Goal: Task Accomplishment & Management: Manage account settings

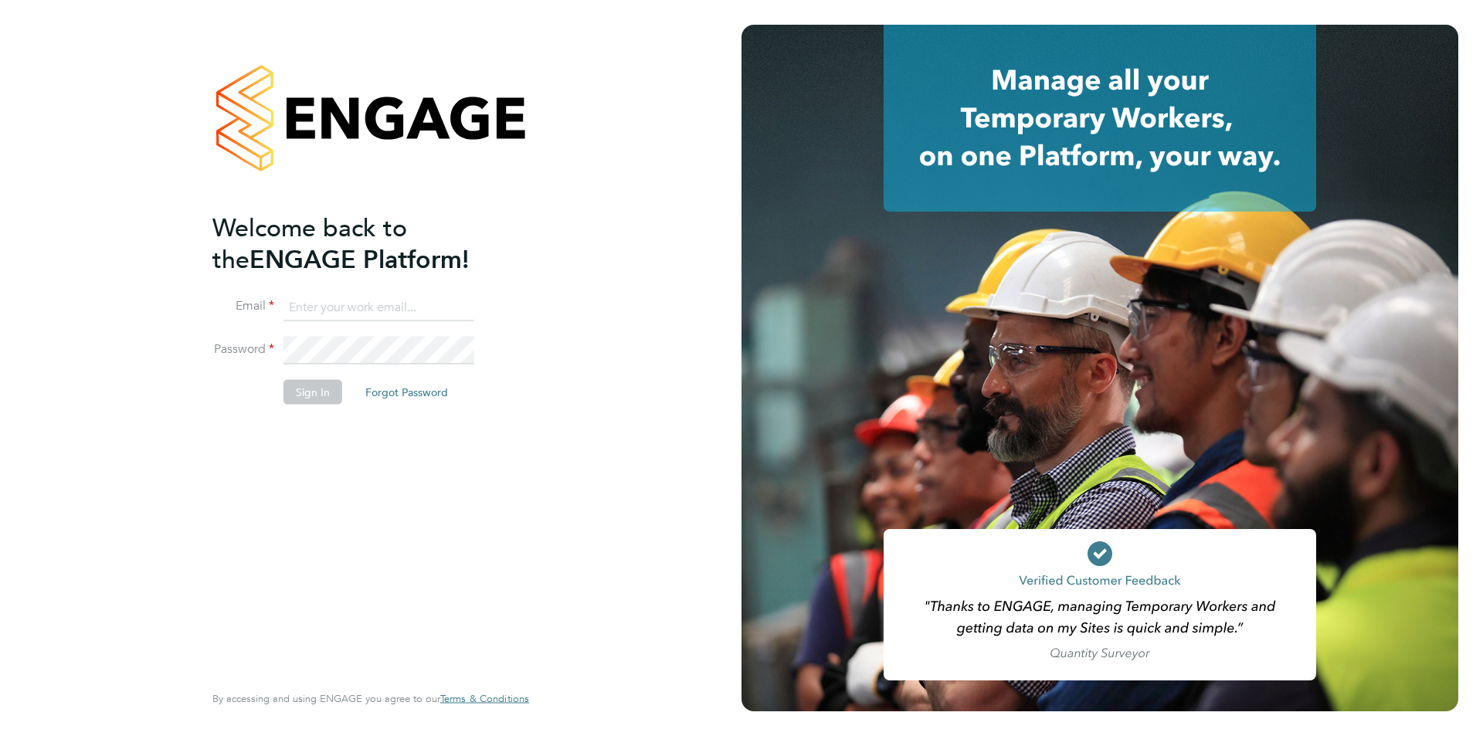
type input "edyta.marchant@brightonandhovealbion.com"
click at [300, 389] on button "Sign In" at bounding box center [312, 391] width 59 height 25
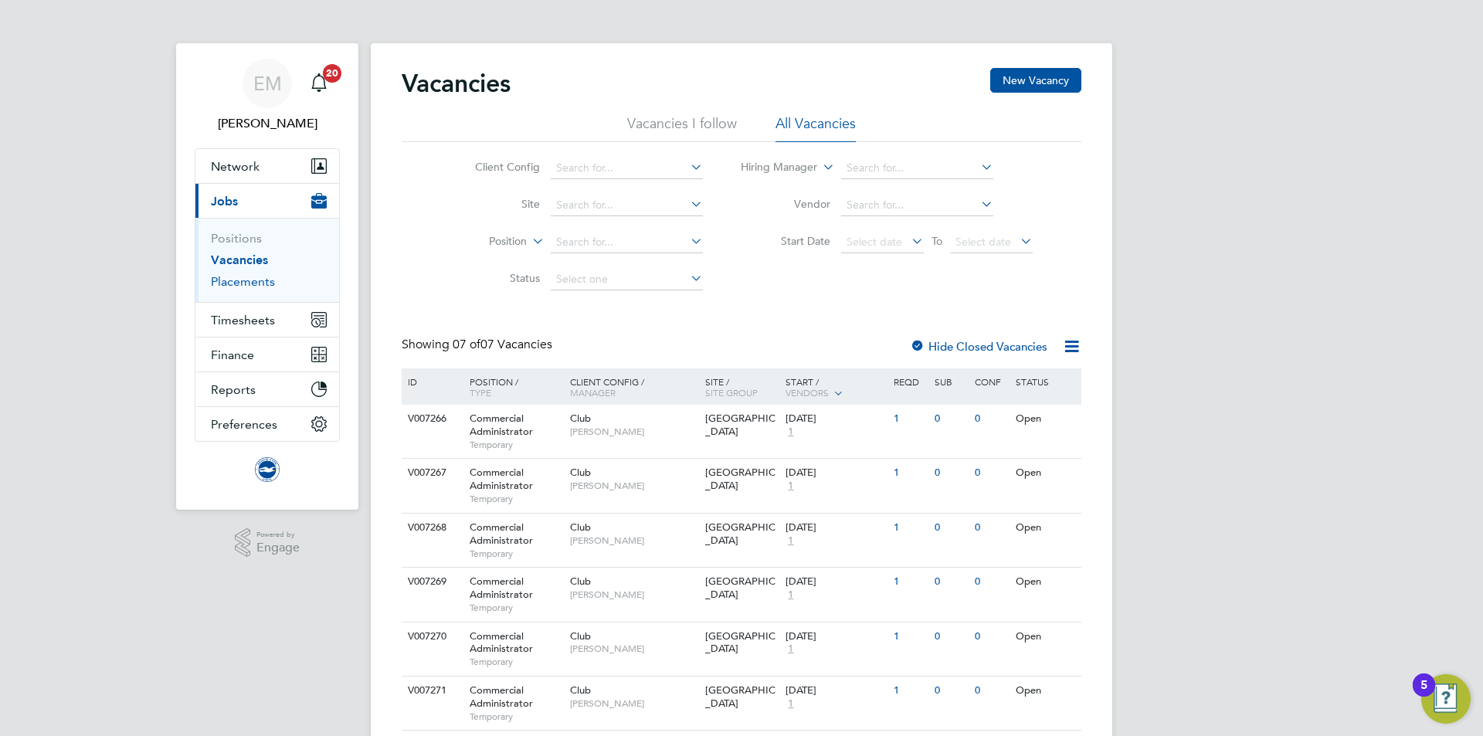
click at [232, 283] on link "Placements" at bounding box center [243, 281] width 64 height 15
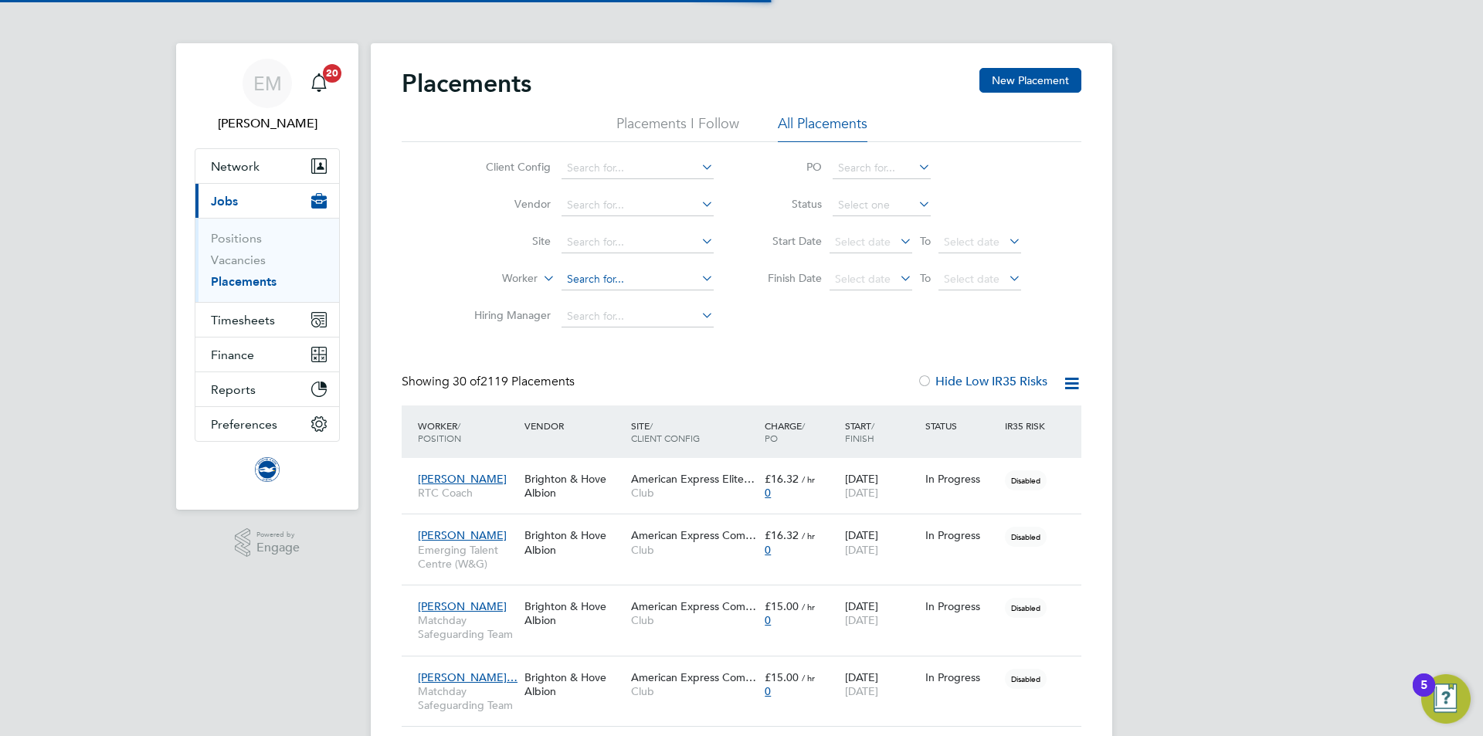
click at [632, 269] on li "Worker" at bounding box center [588, 279] width 290 height 37
click at [626, 268] on li "Worker" at bounding box center [588, 279] width 290 height 37
click at [627, 278] on input at bounding box center [638, 280] width 152 height 22
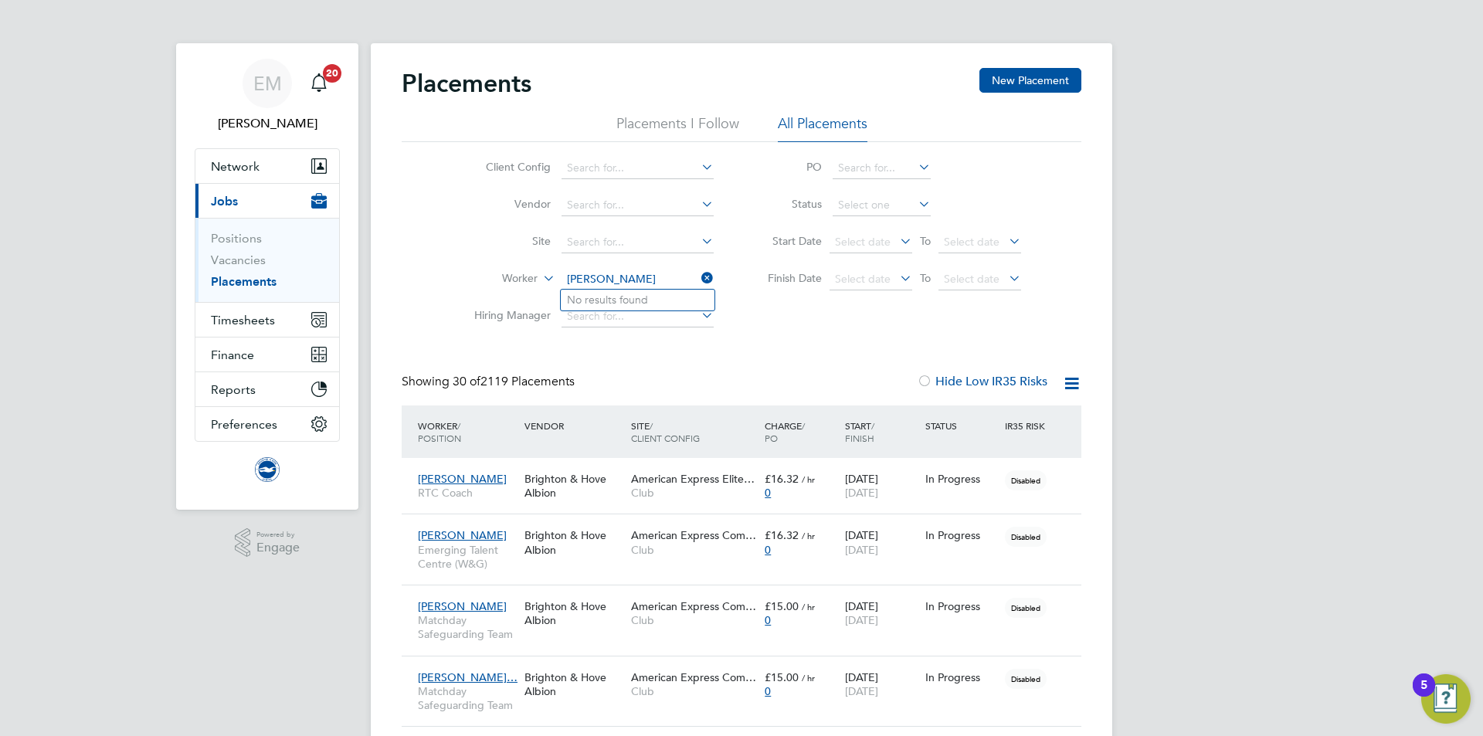
type input "yannis"
click at [610, 287] on input at bounding box center [638, 280] width 152 height 22
type input "yan"
click at [598, 278] on input at bounding box center [638, 280] width 152 height 22
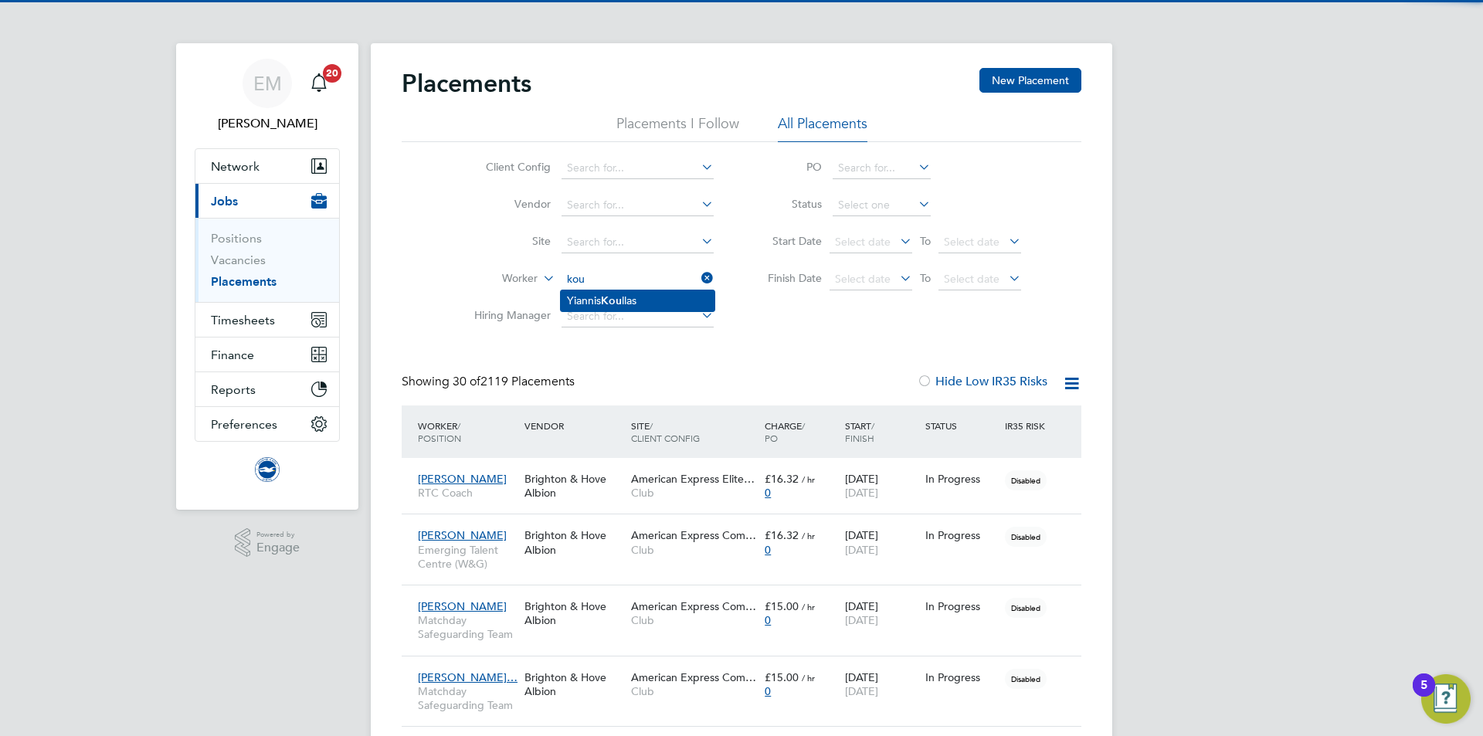
click at [615, 302] on b "Kou" at bounding box center [611, 300] width 21 height 13
type input "Yiannis Koullas"
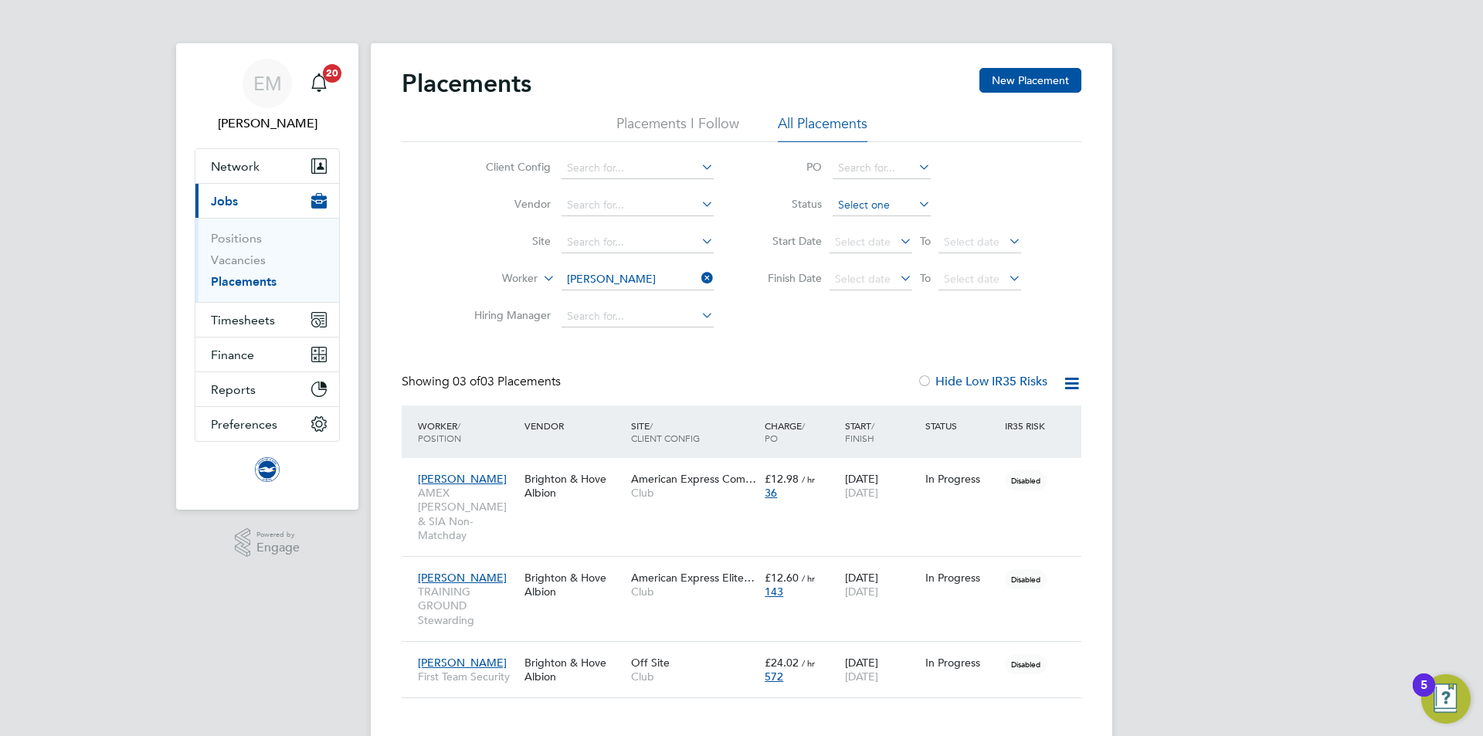
click at [884, 216] on li "Status" at bounding box center [886, 205] width 307 height 37
click at [870, 201] on input at bounding box center [882, 206] width 98 height 22
click at [877, 223] on li "Active" at bounding box center [882, 226] width 100 height 20
type input "Active"
click at [715, 648] on div "Off Site Club" at bounding box center [694, 669] width 134 height 43
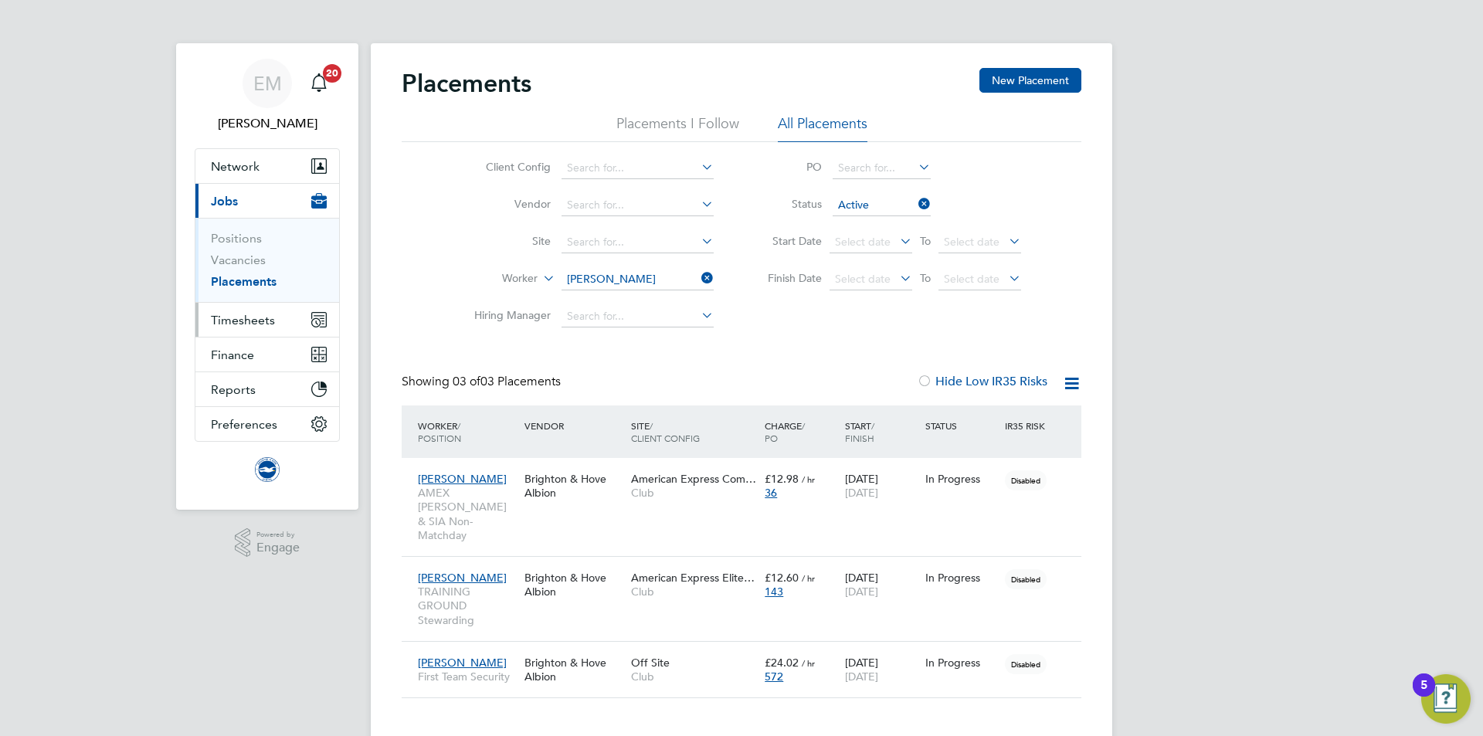
click at [229, 313] on span "Timesheets" at bounding box center [243, 320] width 64 height 15
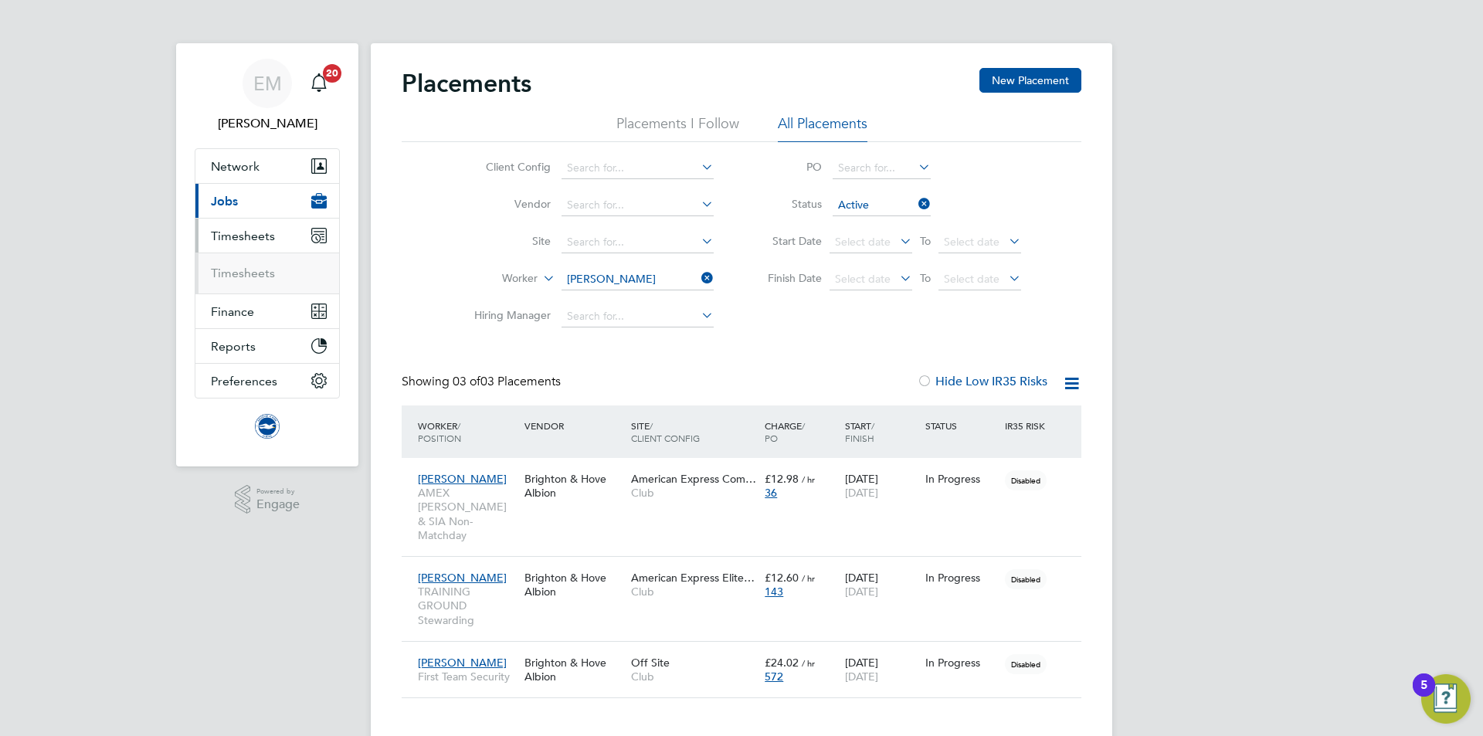
click at [234, 260] on ul "Timesheets" at bounding box center [267, 273] width 144 height 41
click at [239, 277] on link "Timesheets" at bounding box center [243, 273] width 64 height 15
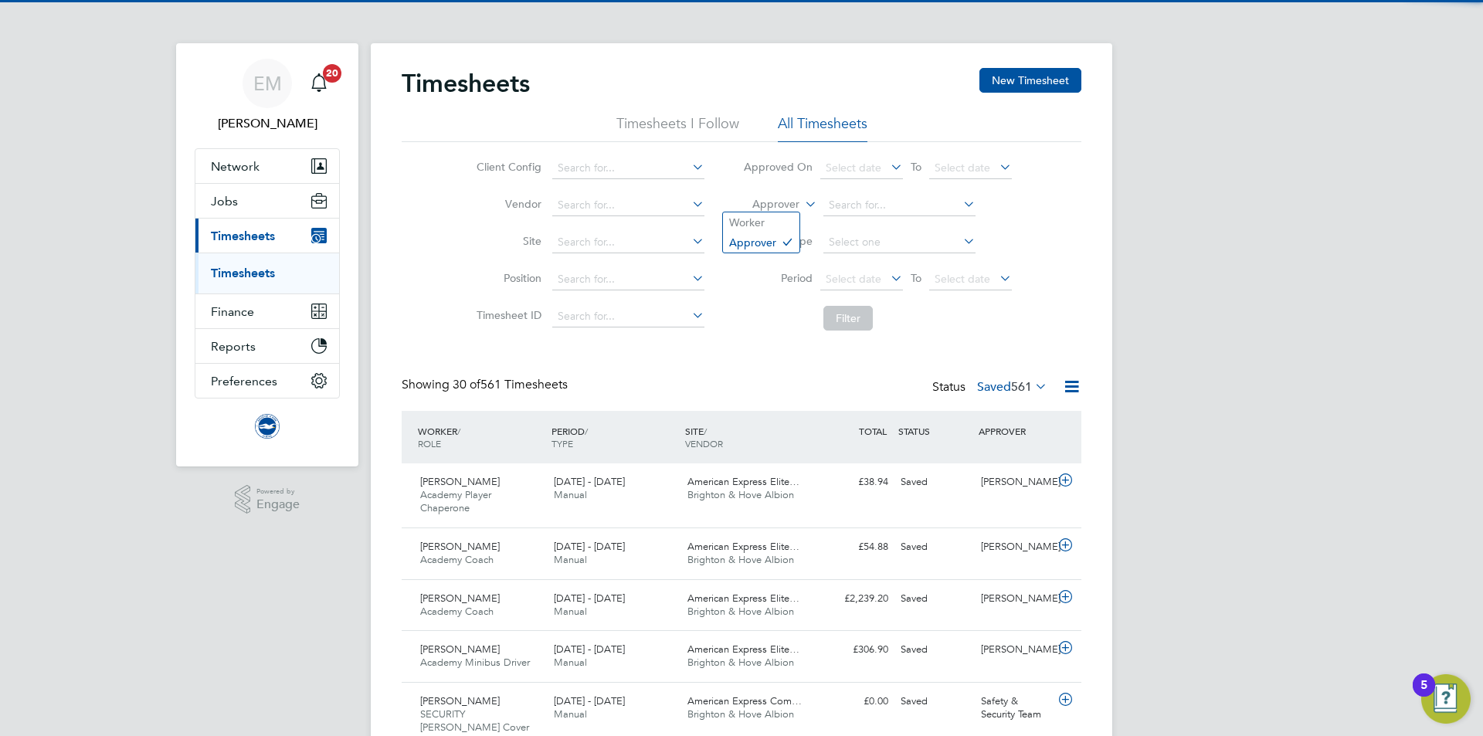
click at [775, 199] on label "Approver" at bounding box center [765, 204] width 70 height 15
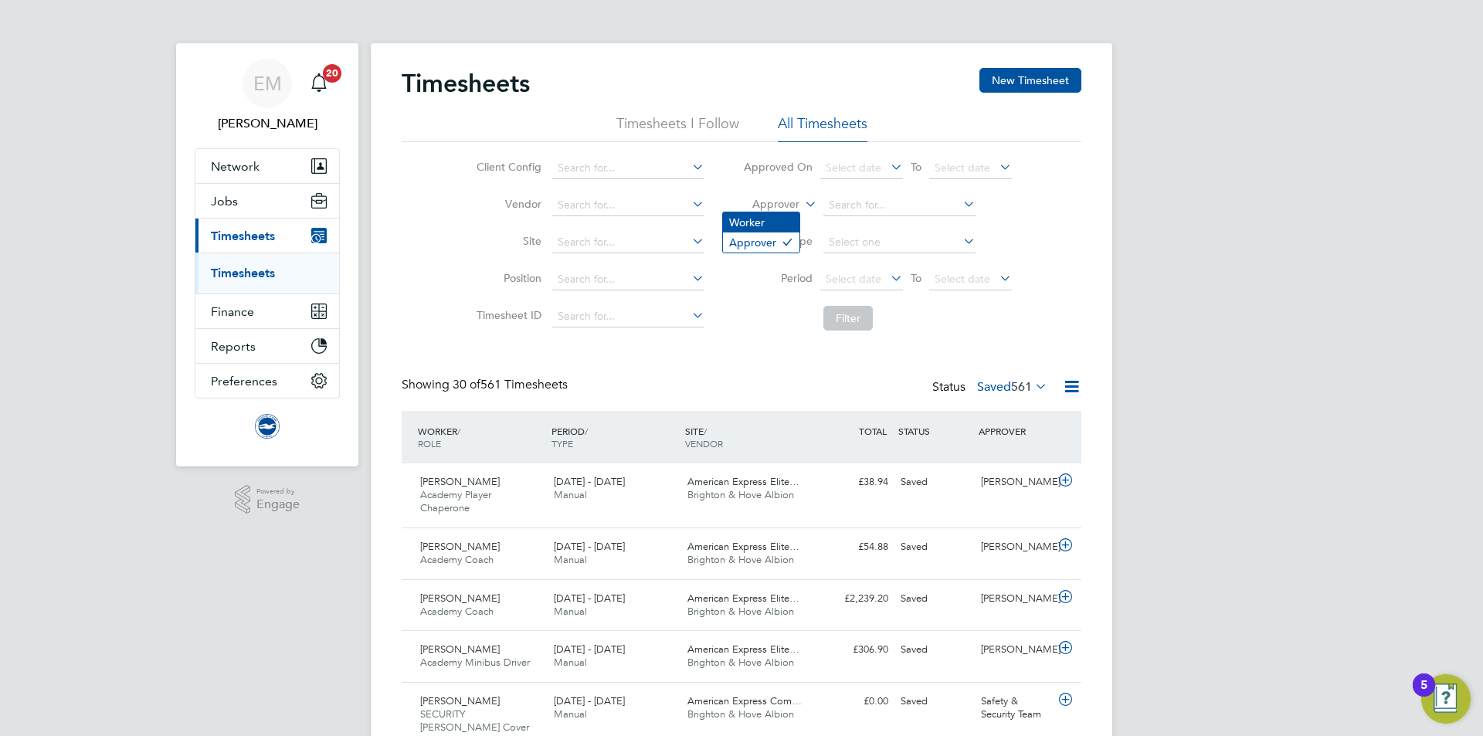
click at [772, 222] on li "Worker" at bounding box center [761, 222] width 76 height 20
click at [869, 205] on input at bounding box center [899, 206] width 152 height 22
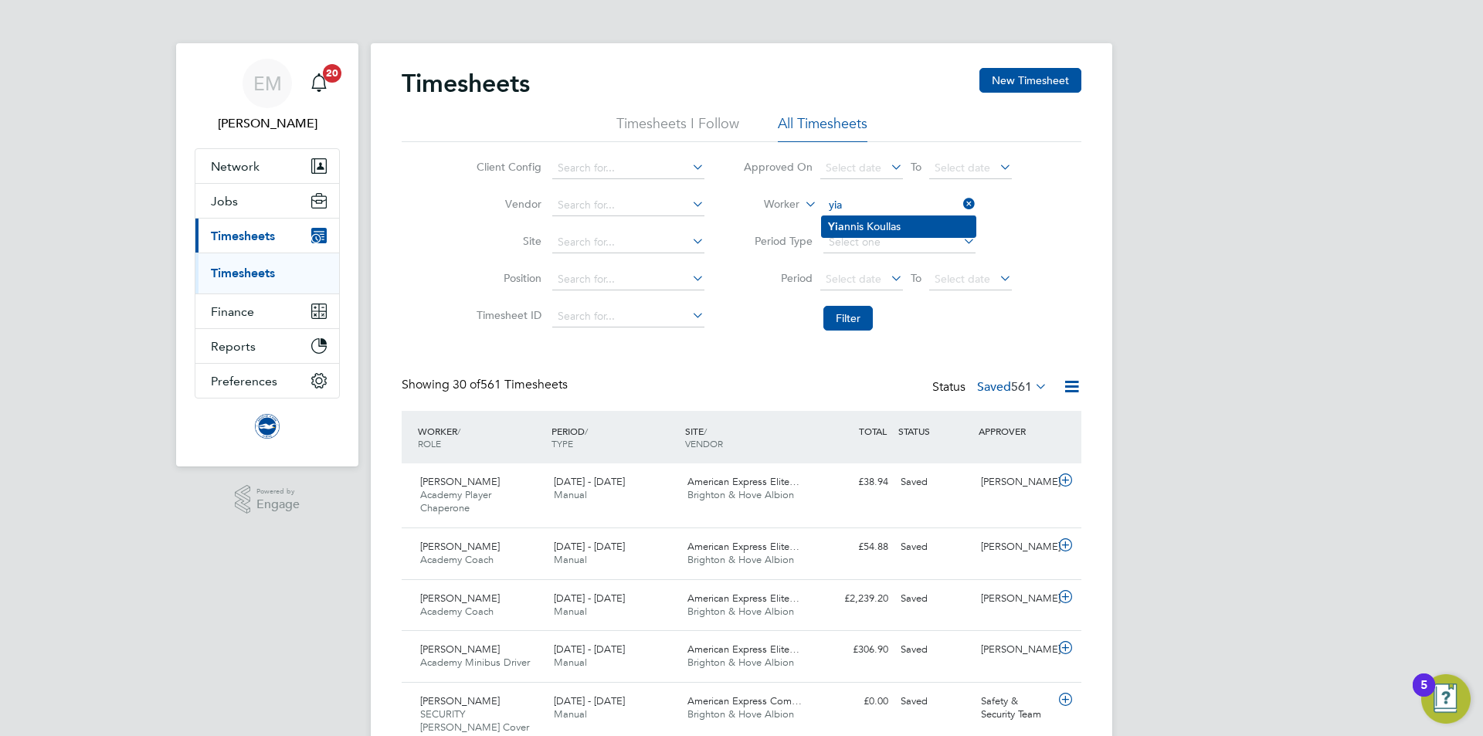
click at [906, 216] on li "Yia nnis Koullas" at bounding box center [899, 226] width 154 height 21
type input "Yiannis Koullas"
click at [828, 321] on button "Filter" at bounding box center [847, 318] width 49 height 25
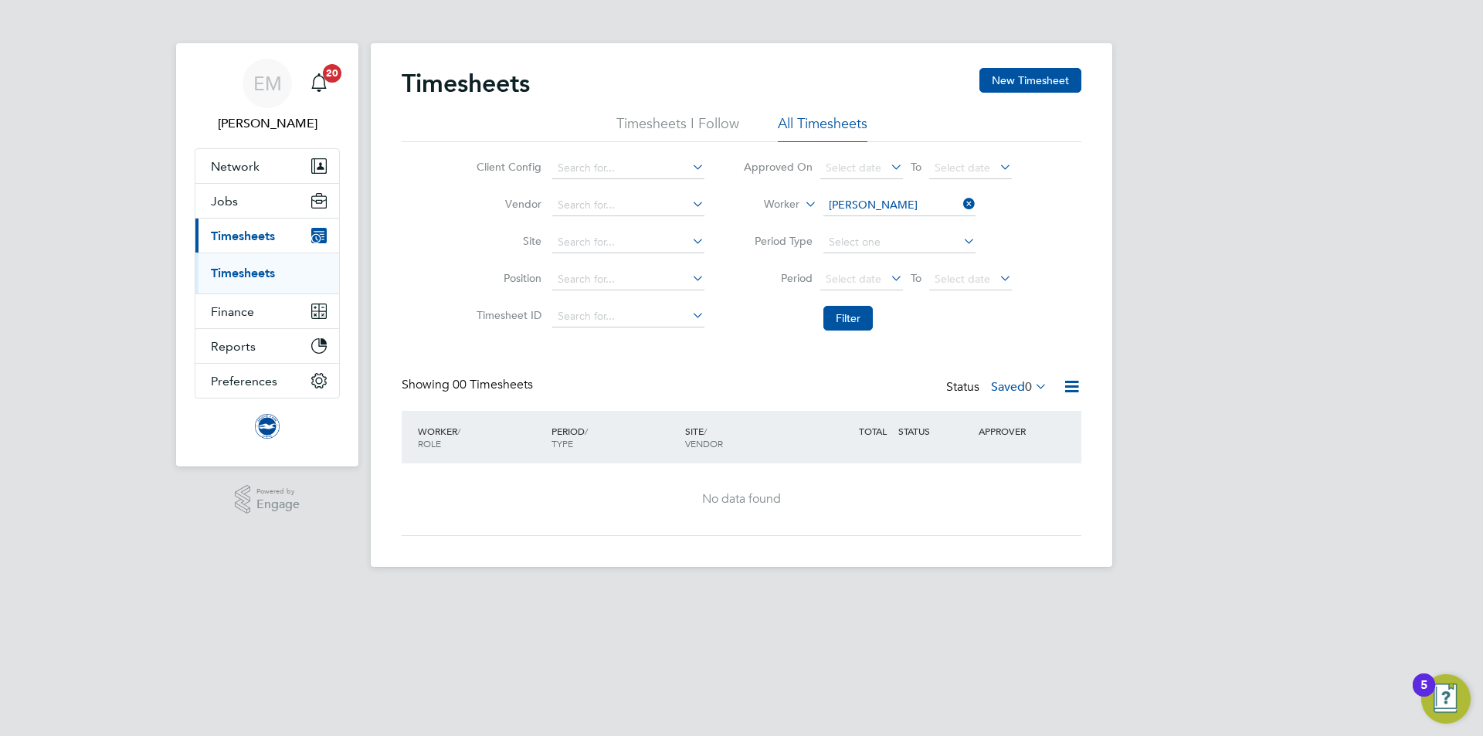
click at [1005, 389] on label "Saved 0" at bounding box center [1019, 386] width 56 height 15
click at [1010, 456] on li "Submitted" at bounding box center [1011, 458] width 71 height 22
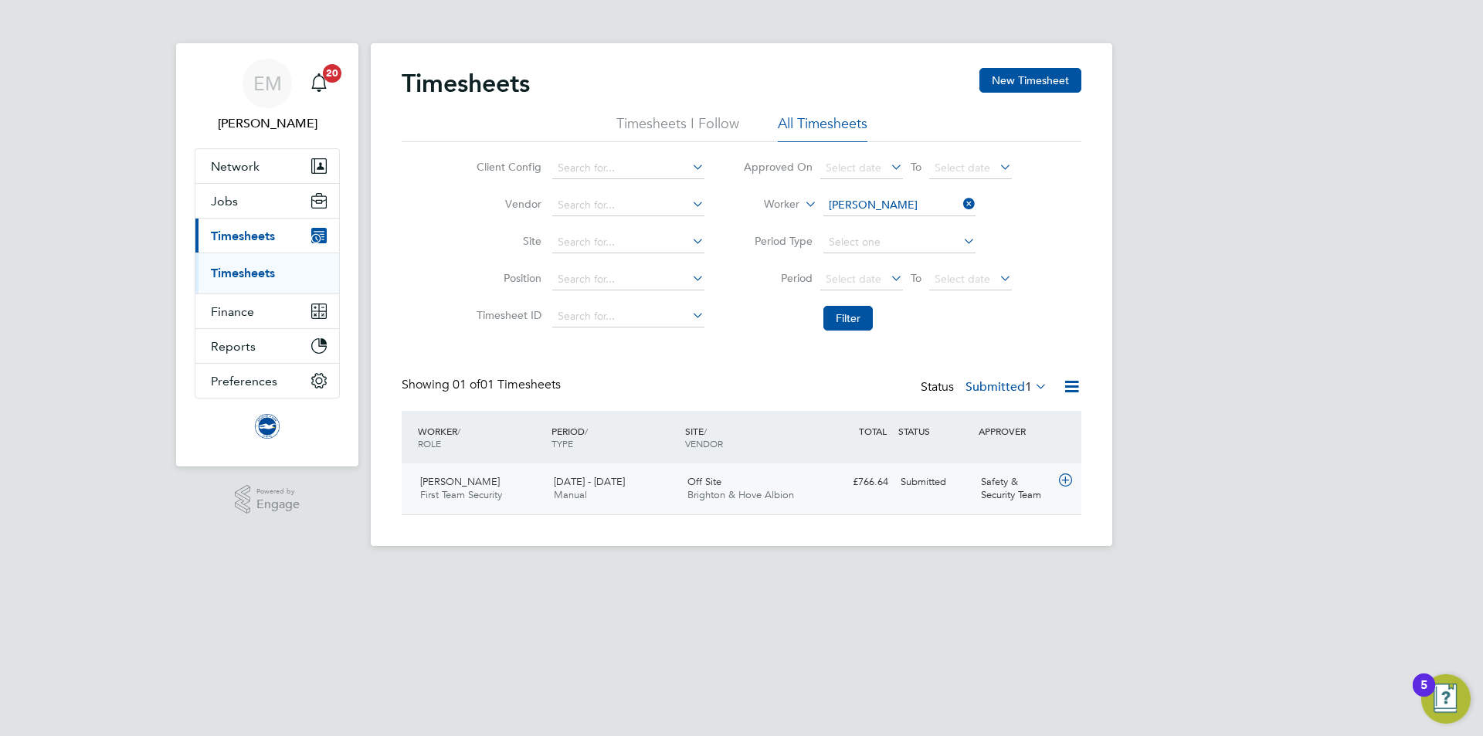
click at [838, 504] on div "Yiannis Koullas First Team Security 1 - 30 Sep 2025 1 - 30 Sep 2025 Manual Off …" at bounding box center [742, 488] width 680 height 51
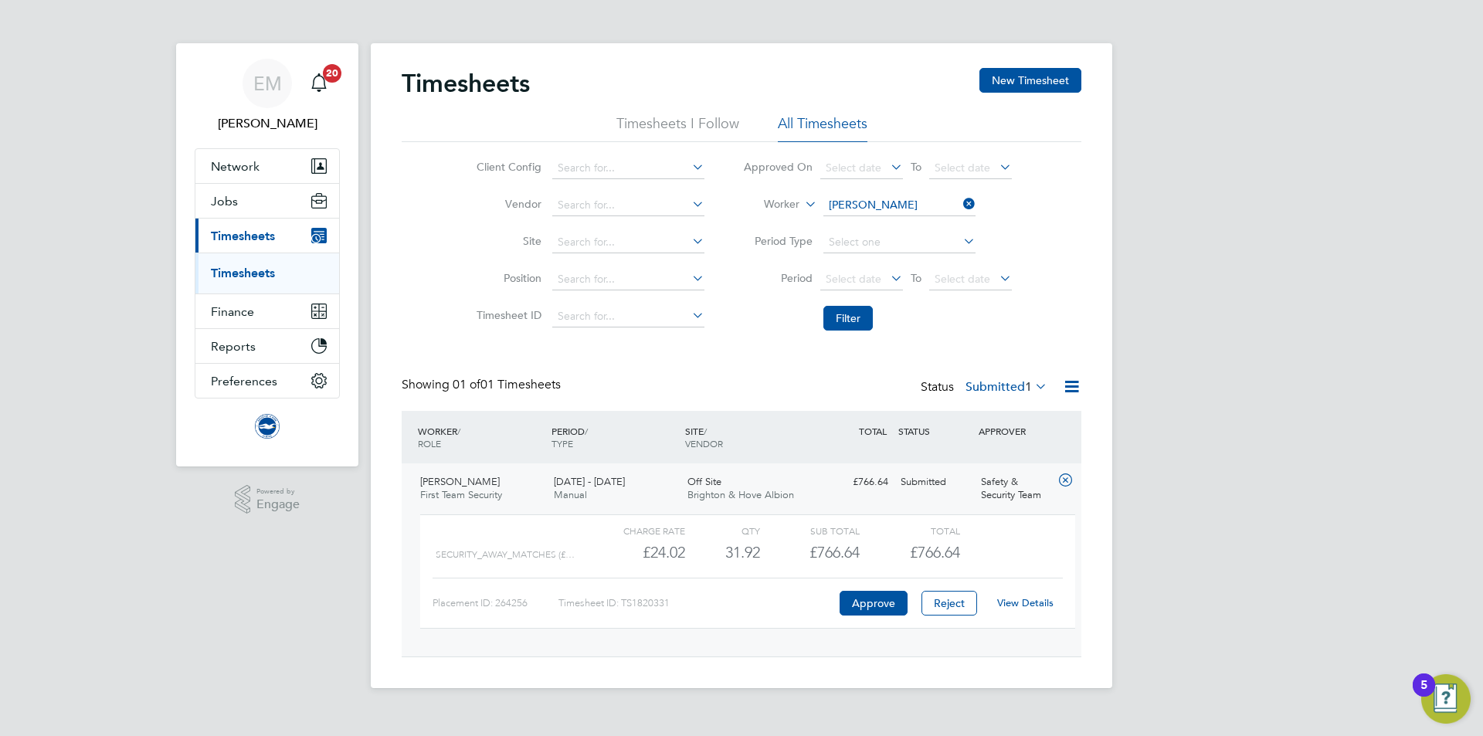
click at [1047, 597] on link "View Details" at bounding box center [1025, 602] width 56 height 13
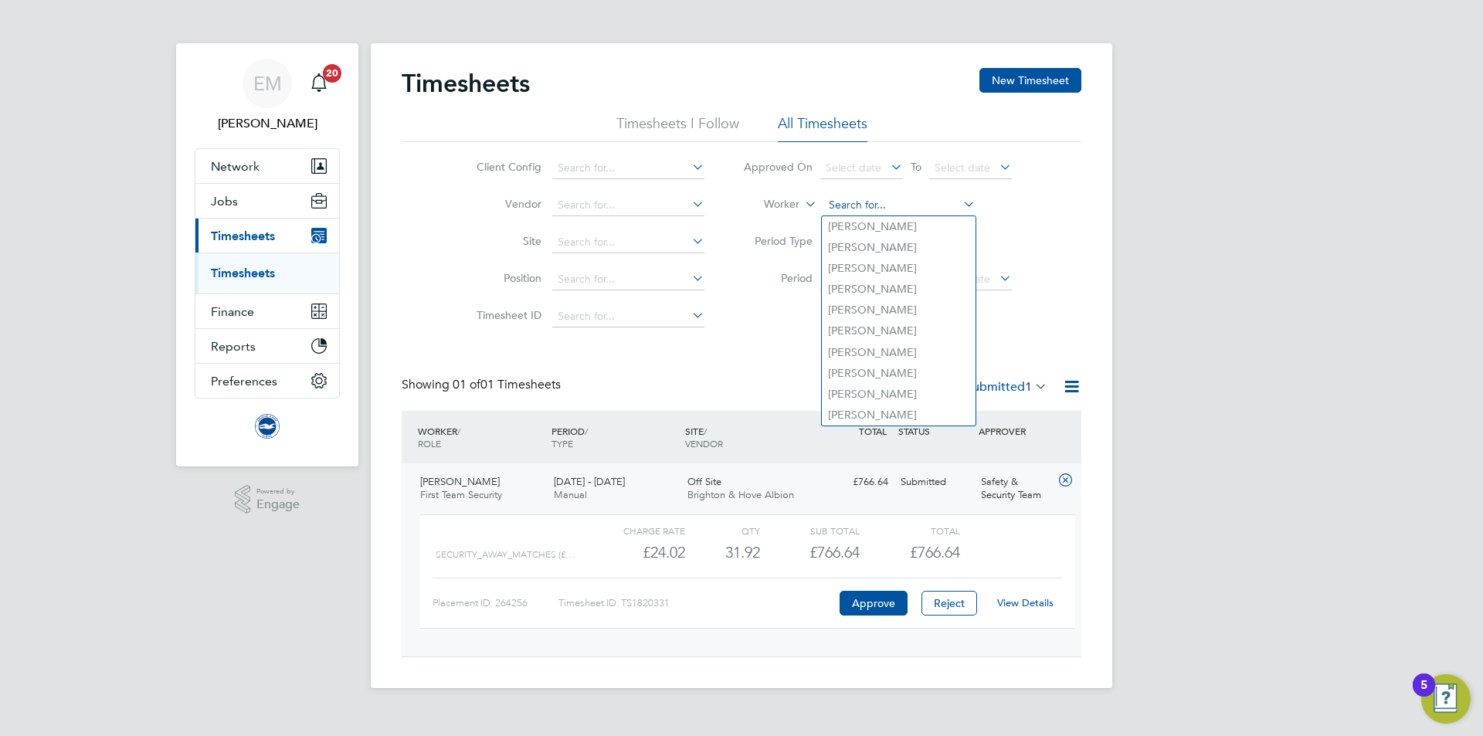
click at [893, 204] on input at bounding box center [899, 206] width 152 height 22
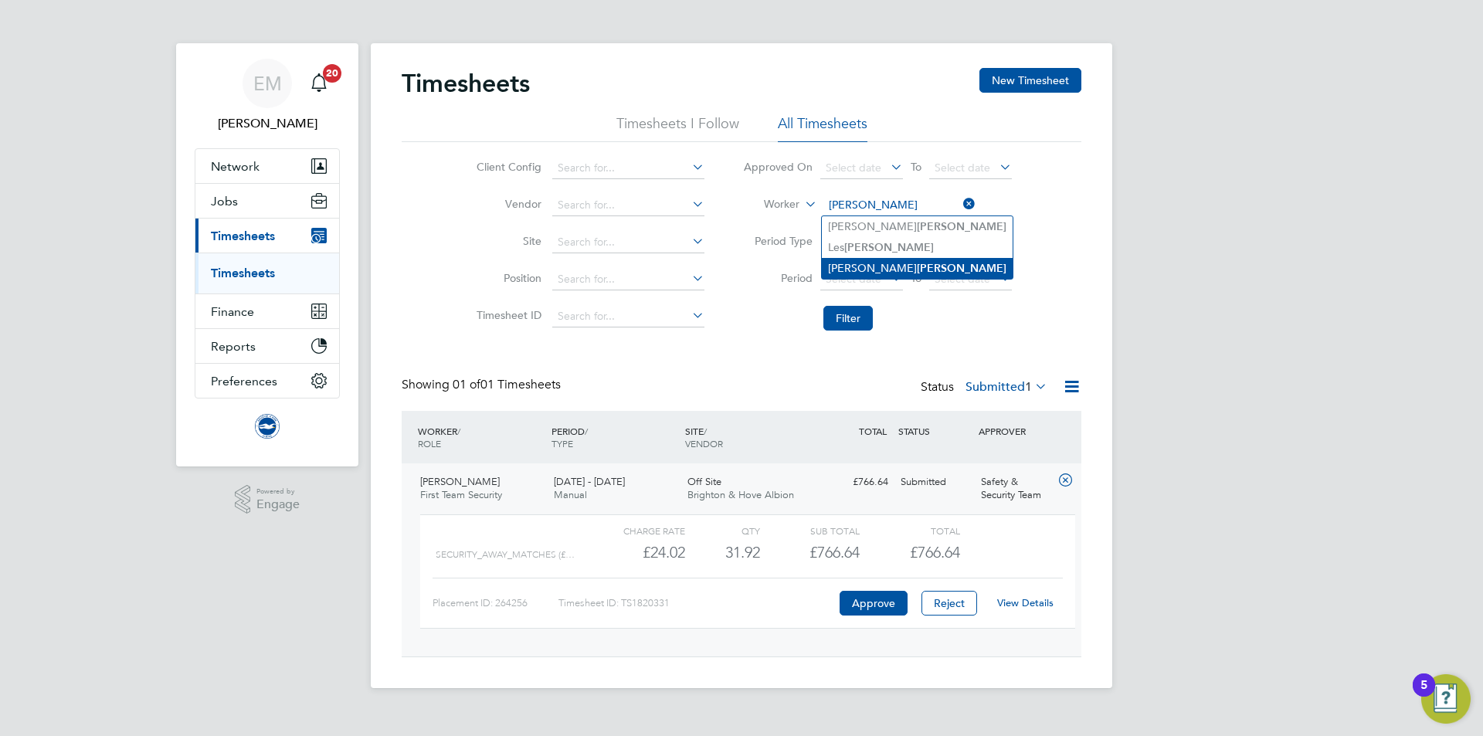
click at [853, 258] on li "Angela Ansell" at bounding box center [917, 268] width 191 height 21
type input "Angela Ansell"
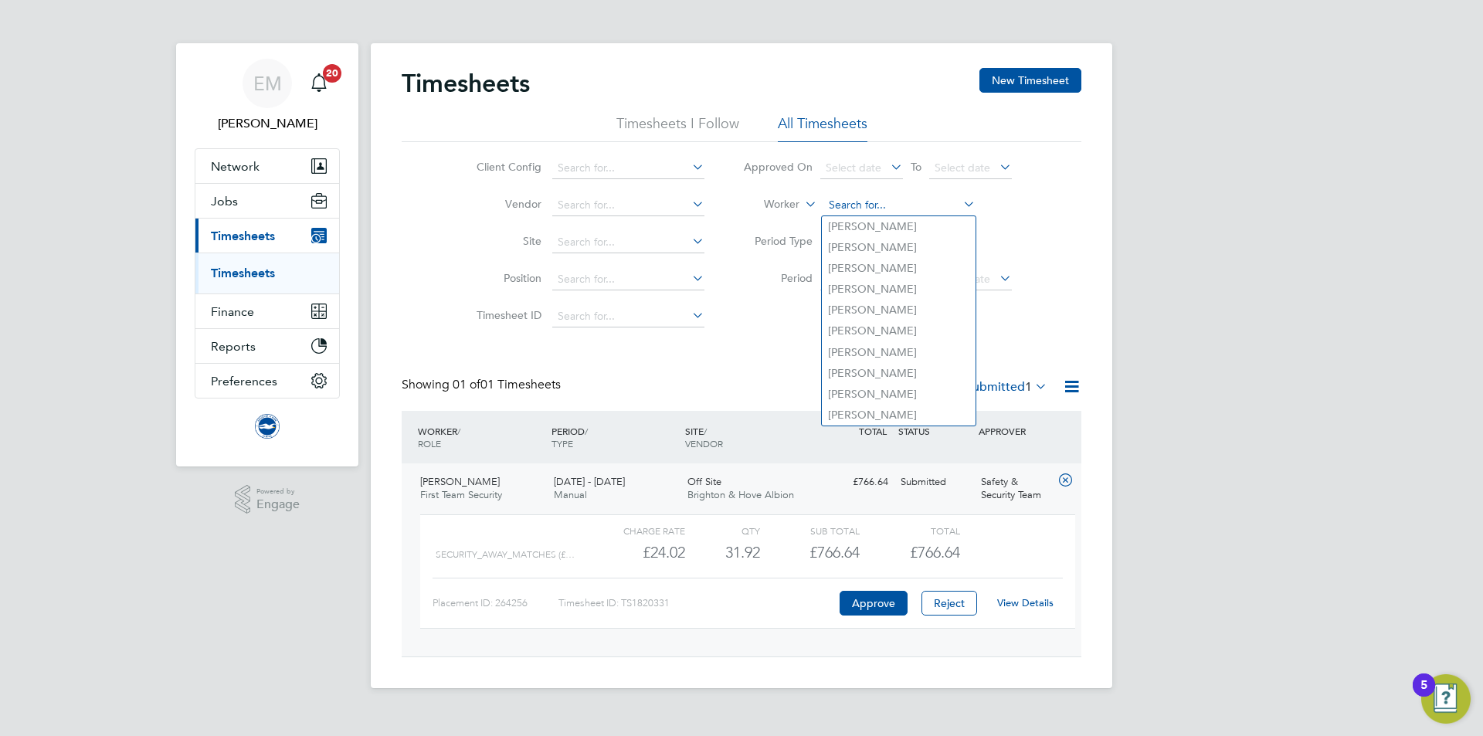
click at [857, 206] on input at bounding box center [899, 206] width 152 height 22
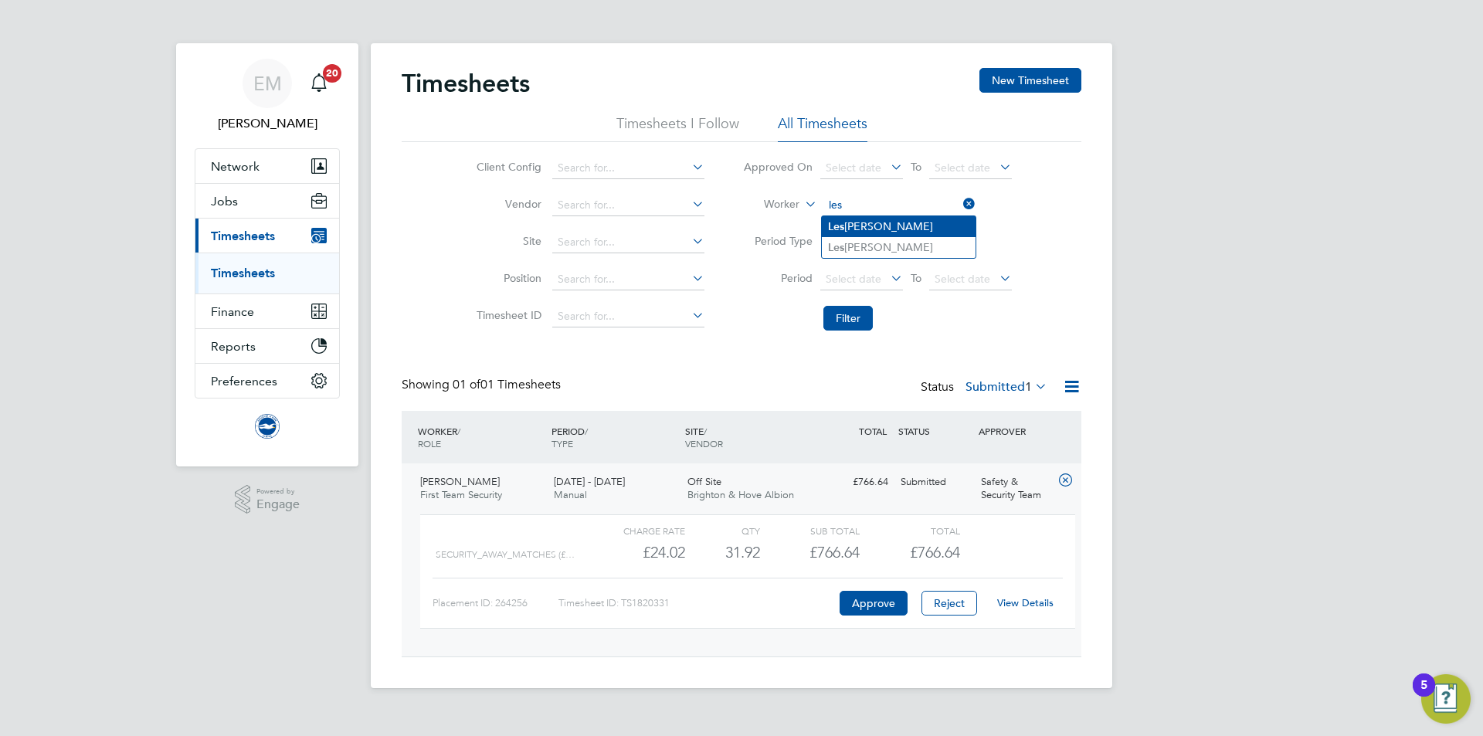
click at [864, 229] on li "Les Ansell" at bounding box center [899, 226] width 154 height 21
type input "Les Ansell"
click at [846, 323] on button "Filter" at bounding box center [847, 318] width 49 height 25
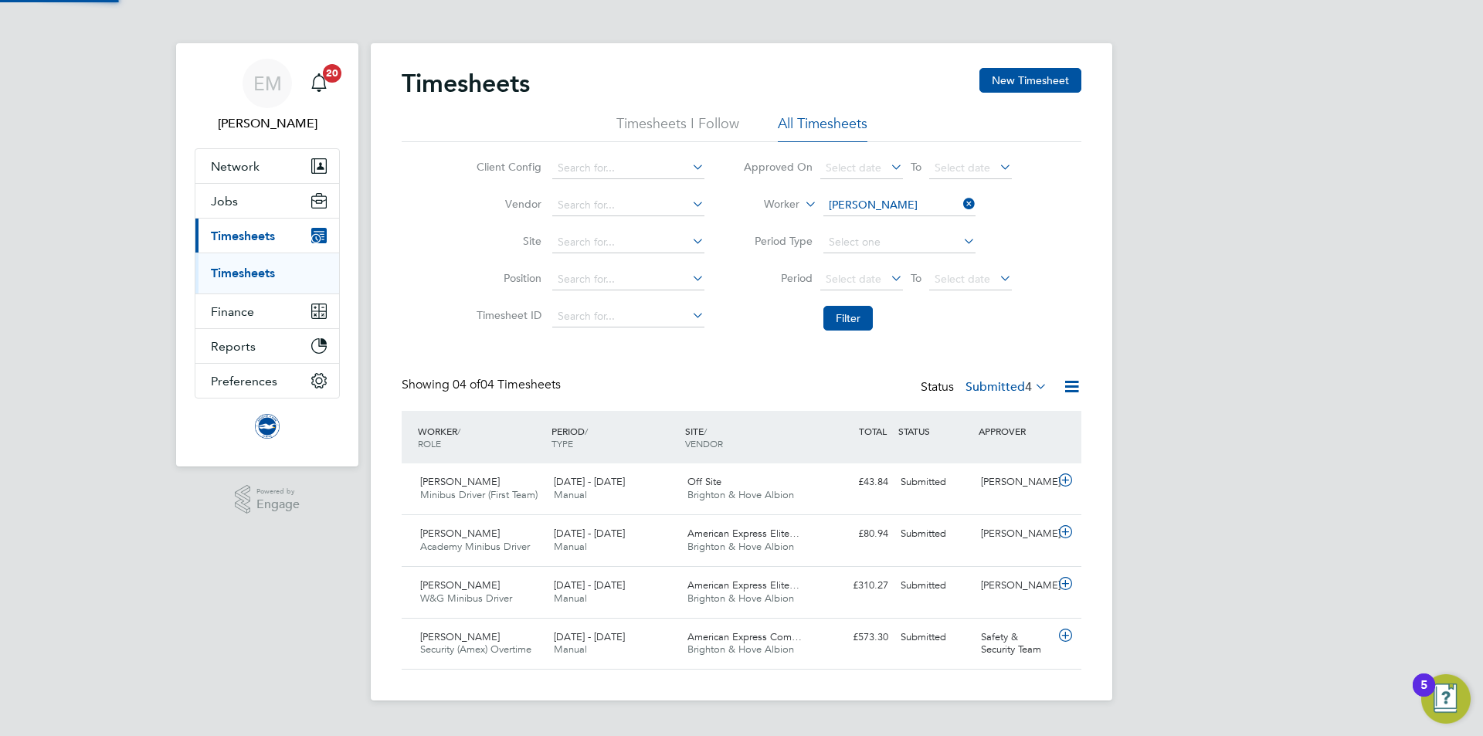
scroll to position [39, 134]
click at [994, 381] on label "Submitted 4" at bounding box center [1007, 386] width 82 height 15
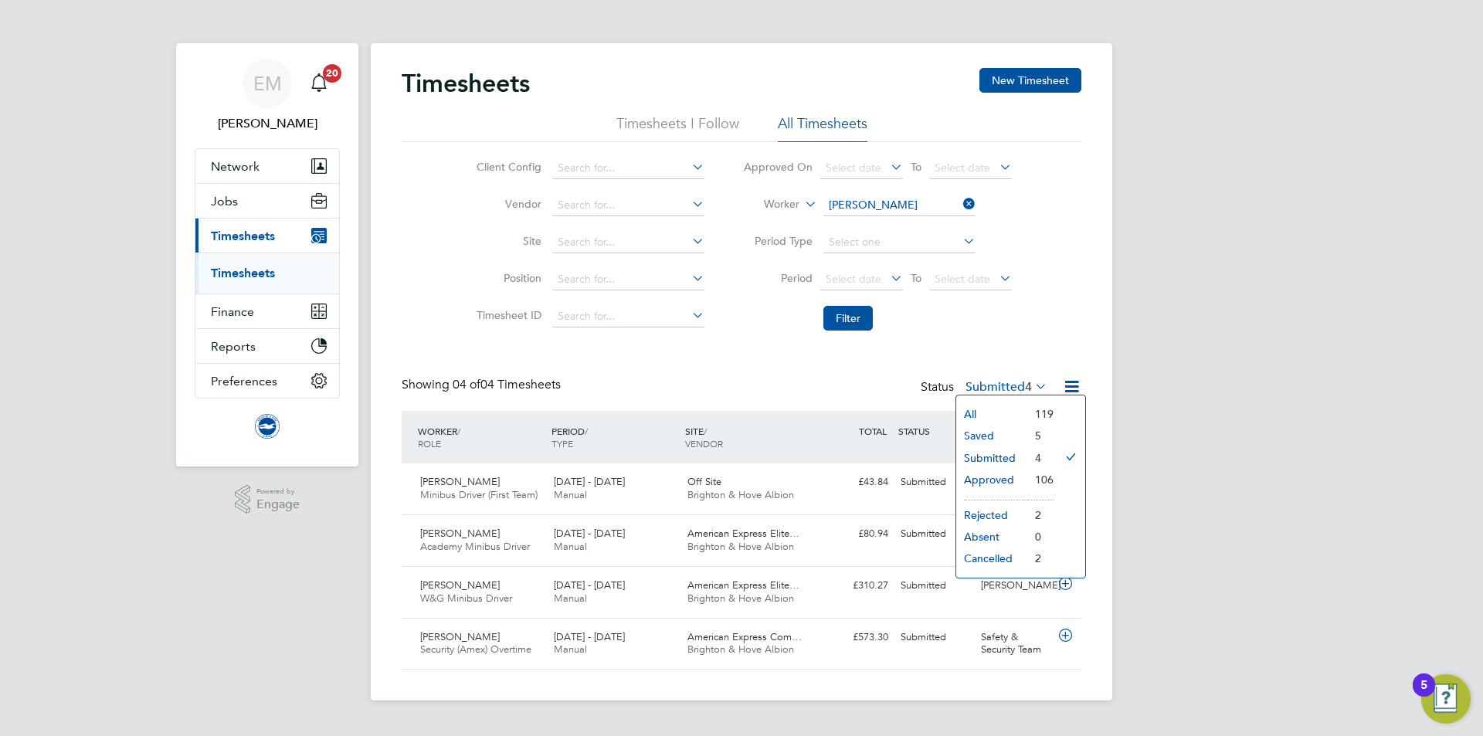
click at [996, 450] on li "Submitted" at bounding box center [991, 458] width 71 height 22
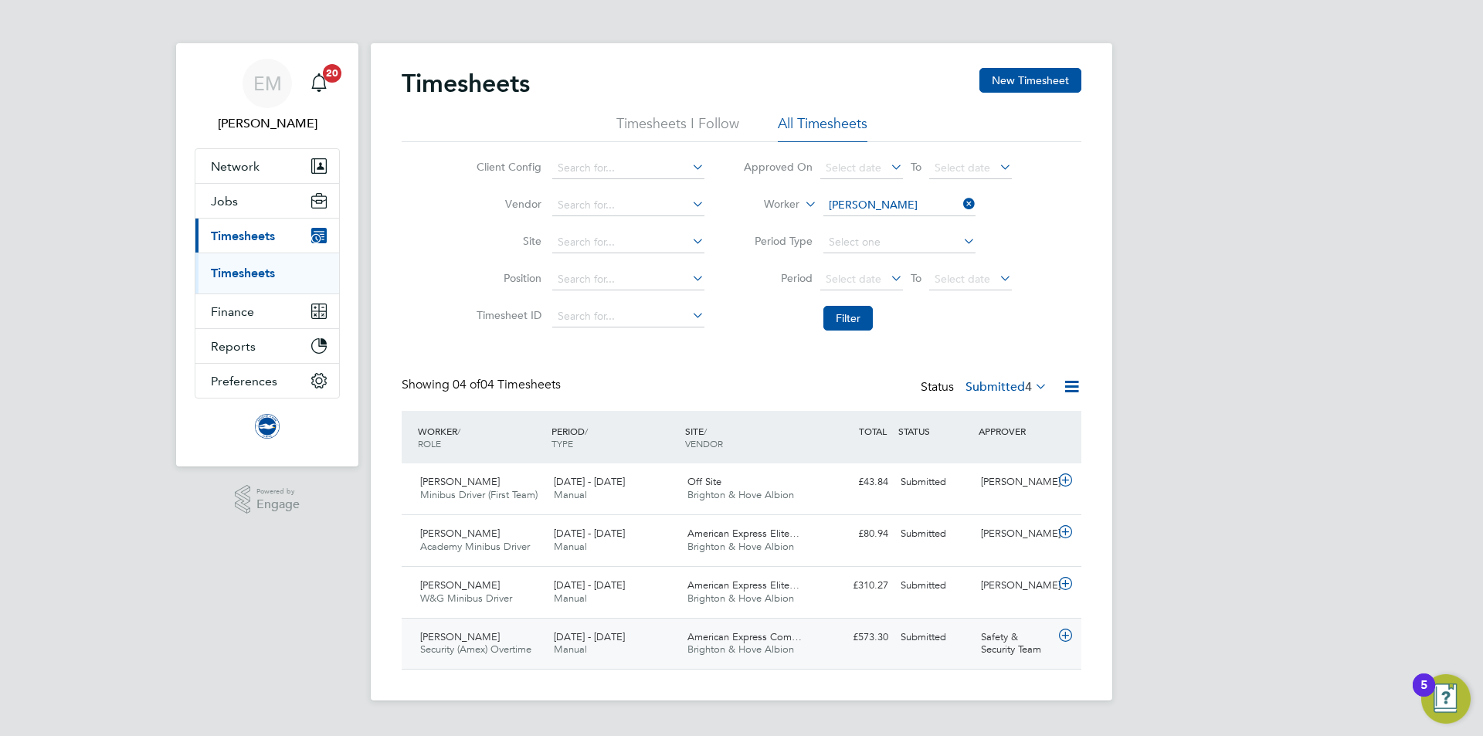
click at [637, 637] on div "1 - 30 Sep 2025 Manual" at bounding box center [615, 644] width 134 height 39
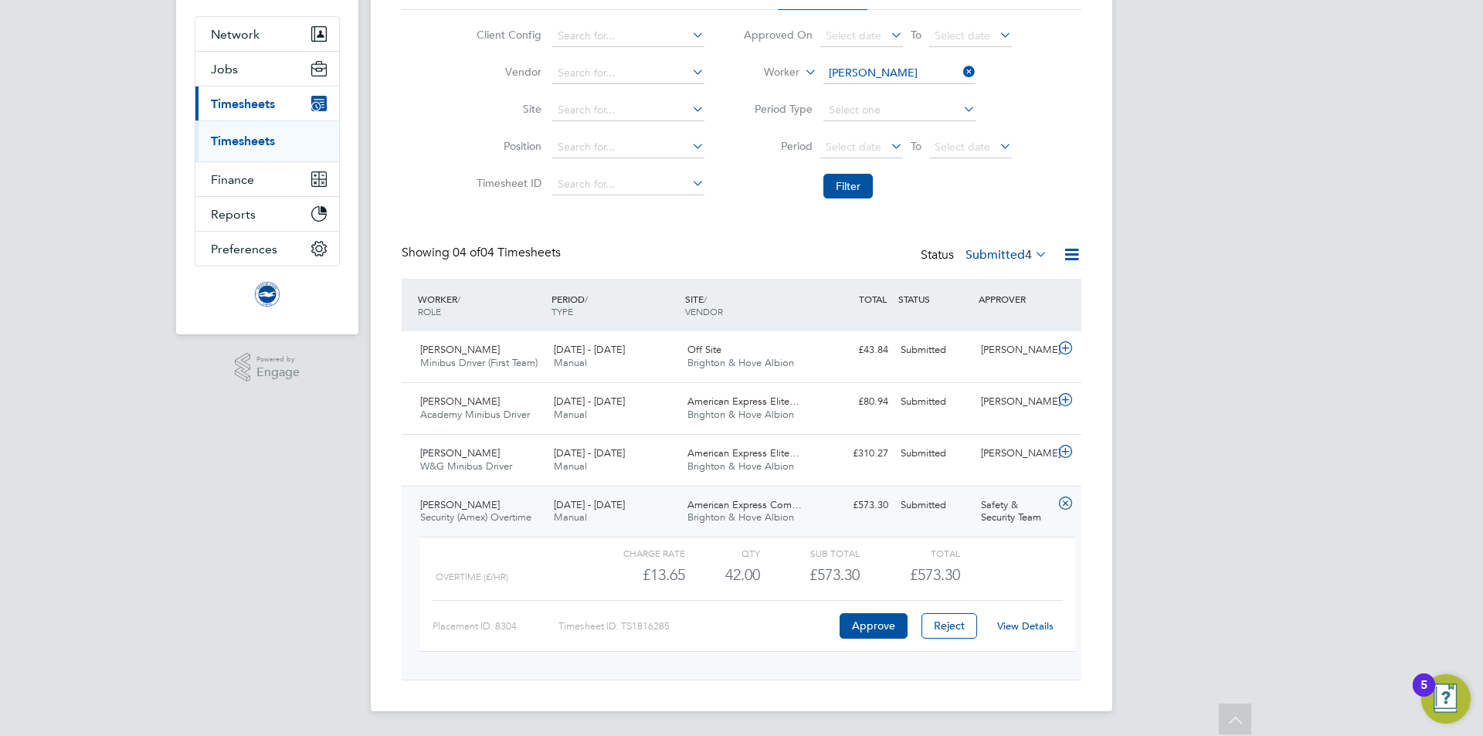
click at [1030, 624] on link "View Details" at bounding box center [1025, 626] width 56 height 13
click at [552, 500] on div "1 - 30 Sep 2025 Manual" at bounding box center [615, 512] width 134 height 39
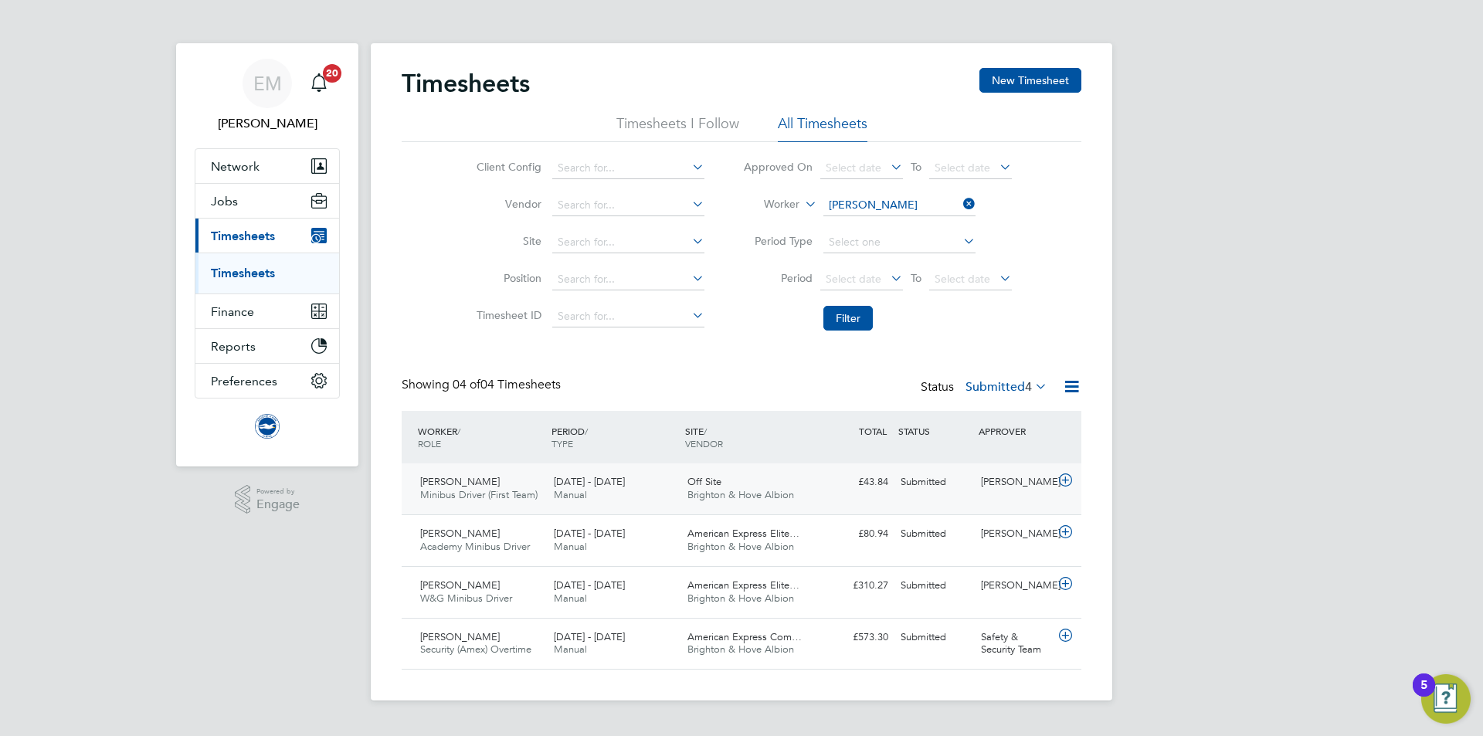
click at [820, 474] on div "£43.84 Submitted" at bounding box center [854, 482] width 80 height 25
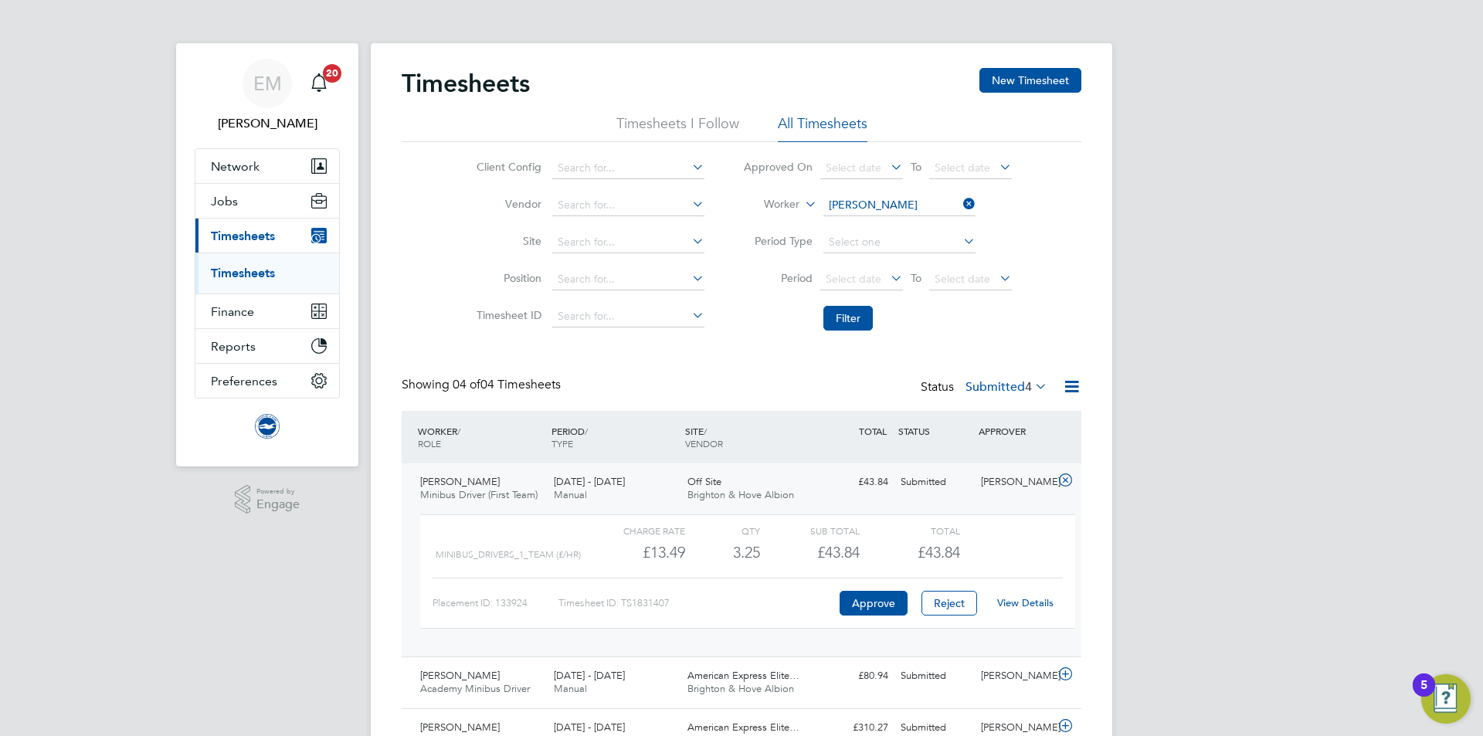
click at [820, 474] on div "£43.84 Submitted" at bounding box center [854, 482] width 80 height 25
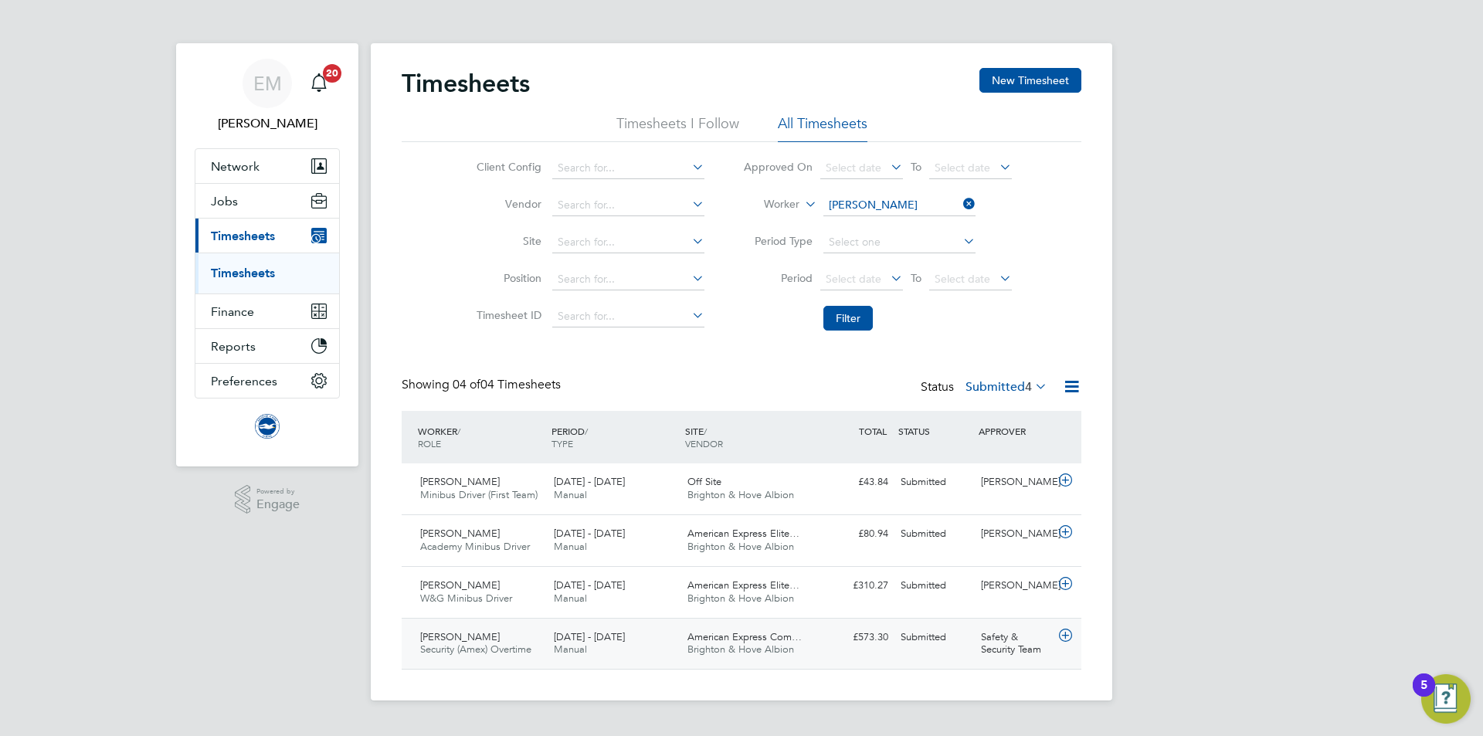
click at [823, 642] on div "£573.30 Submitted" at bounding box center [854, 637] width 80 height 25
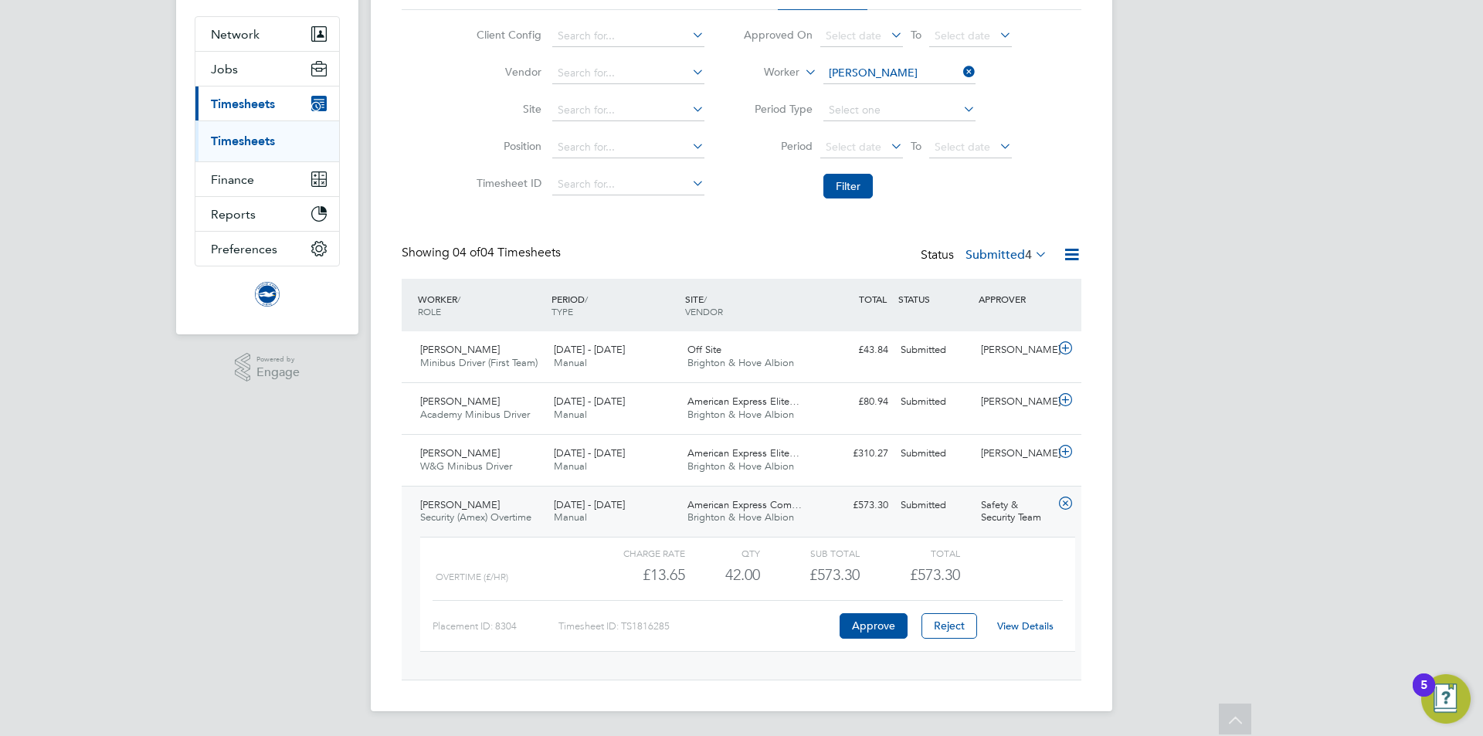
click at [989, 253] on label "Submitted 4" at bounding box center [1007, 254] width 82 height 15
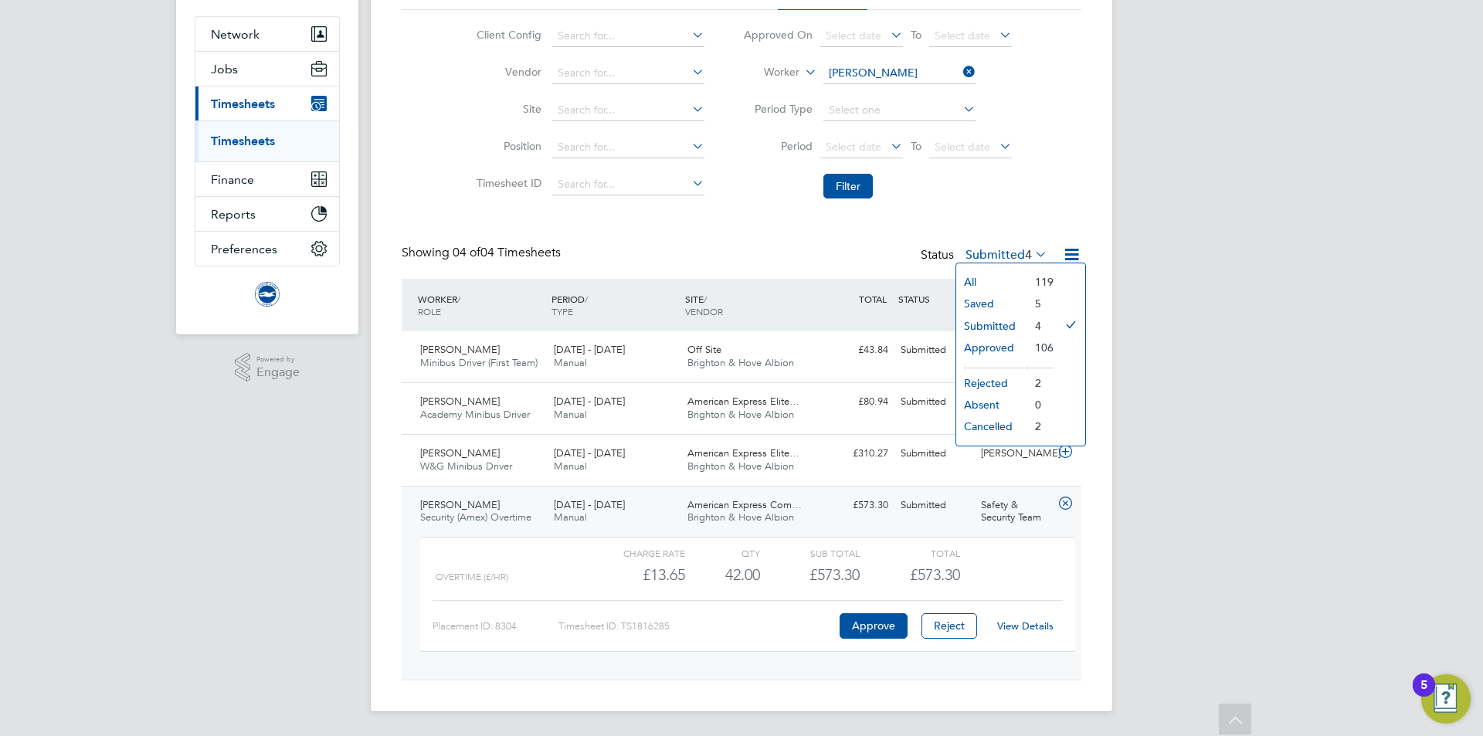
click at [980, 279] on li "All" at bounding box center [991, 282] width 71 height 22
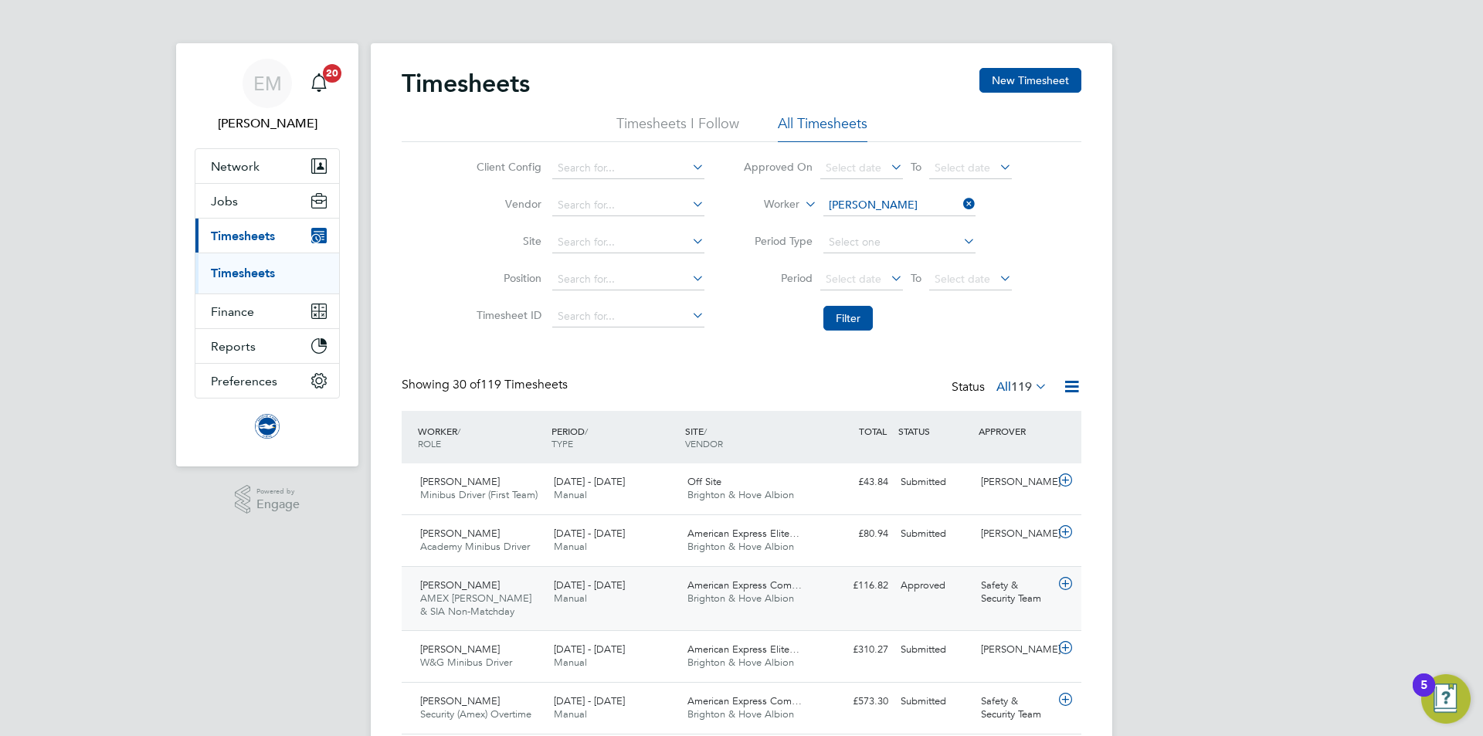
click at [630, 592] on div "1 - 30 Sep 2025 Manual" at bounding box center [615, 592] width 134 height 39
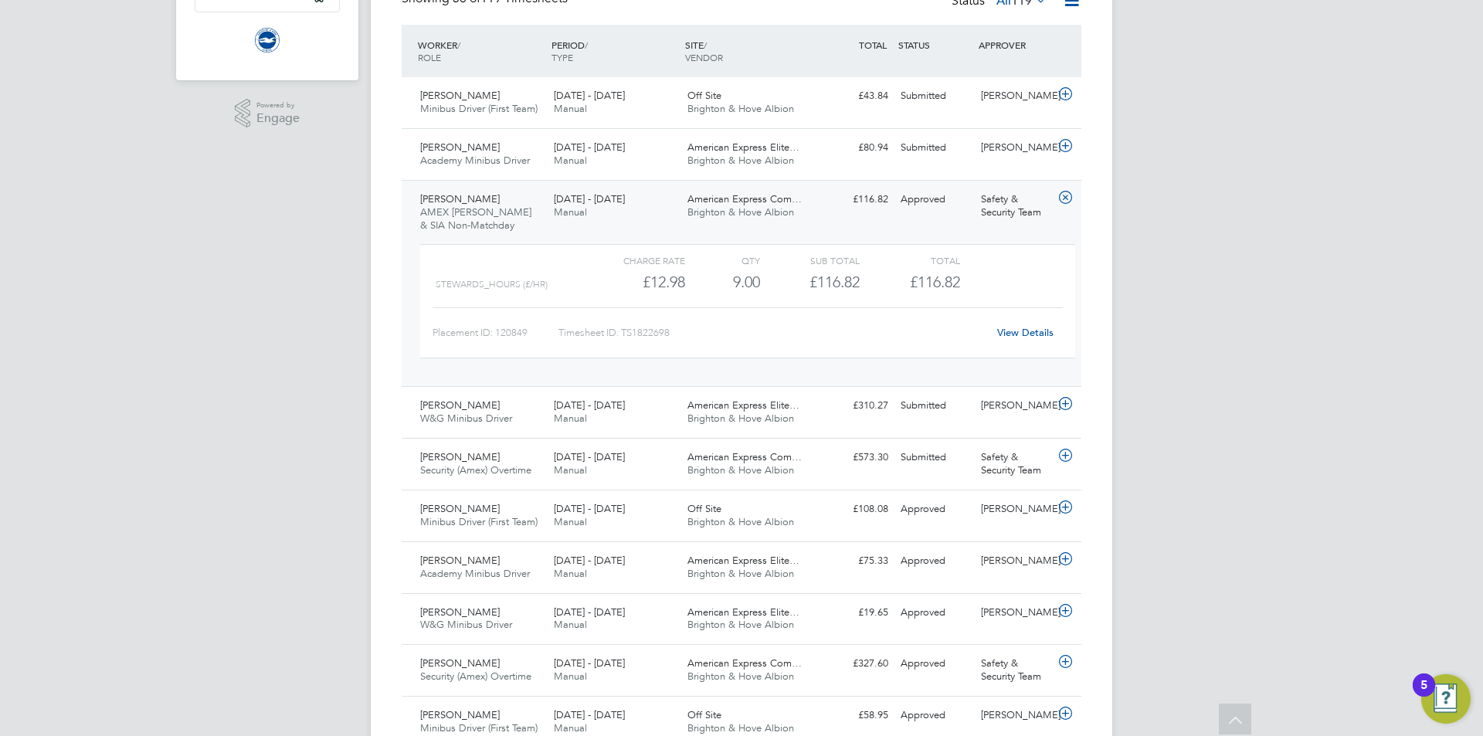
click at [1041, 335] on link "View Details" at bounding box center [1025, 332] width 56 height 13
click at [480, 189] on div "Les Ansell AMEX Steward & SIA Non-Matchday 1 - 30 Sep 2025" at bounding box center [481, 213] width 134 height 52
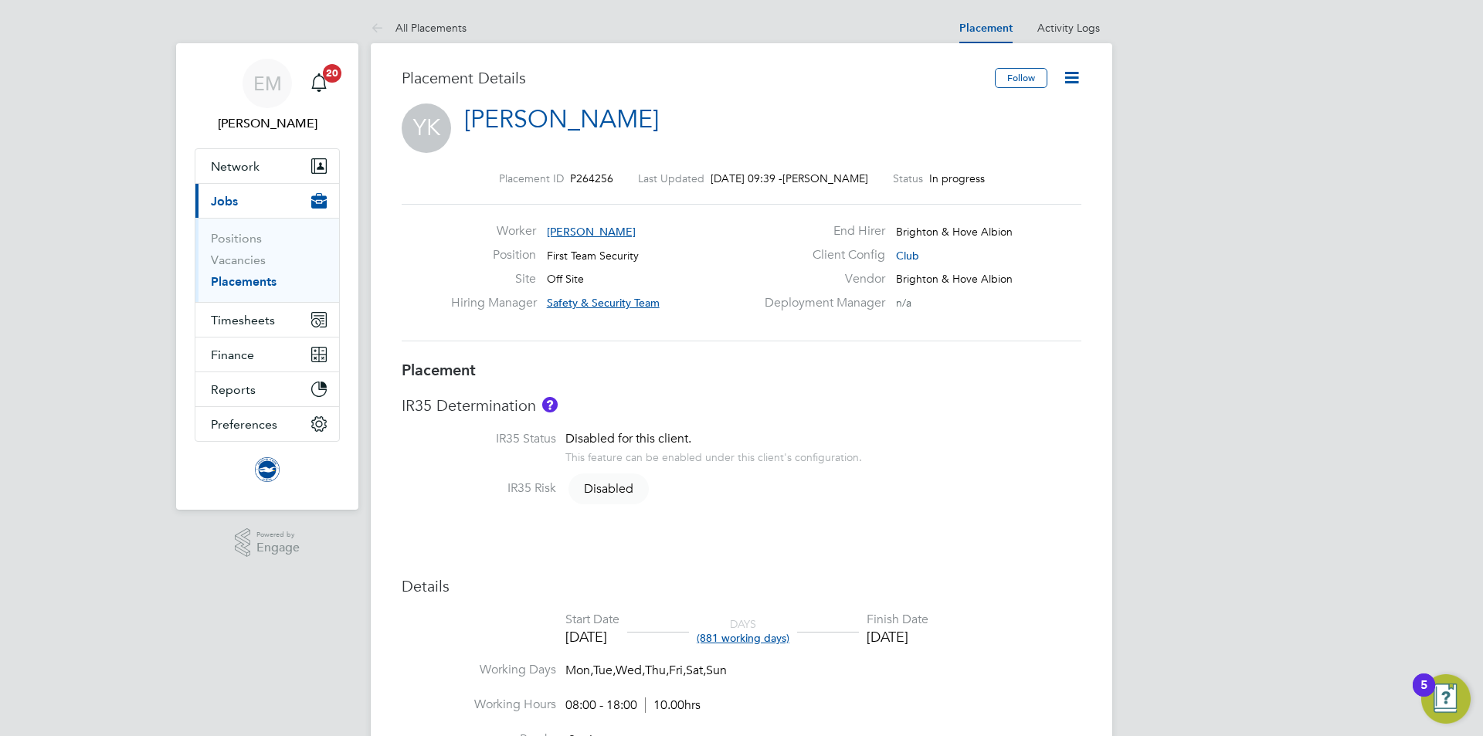
click at [1075, 76] on icon at bounding box center [1071, 77] width 19 height 19
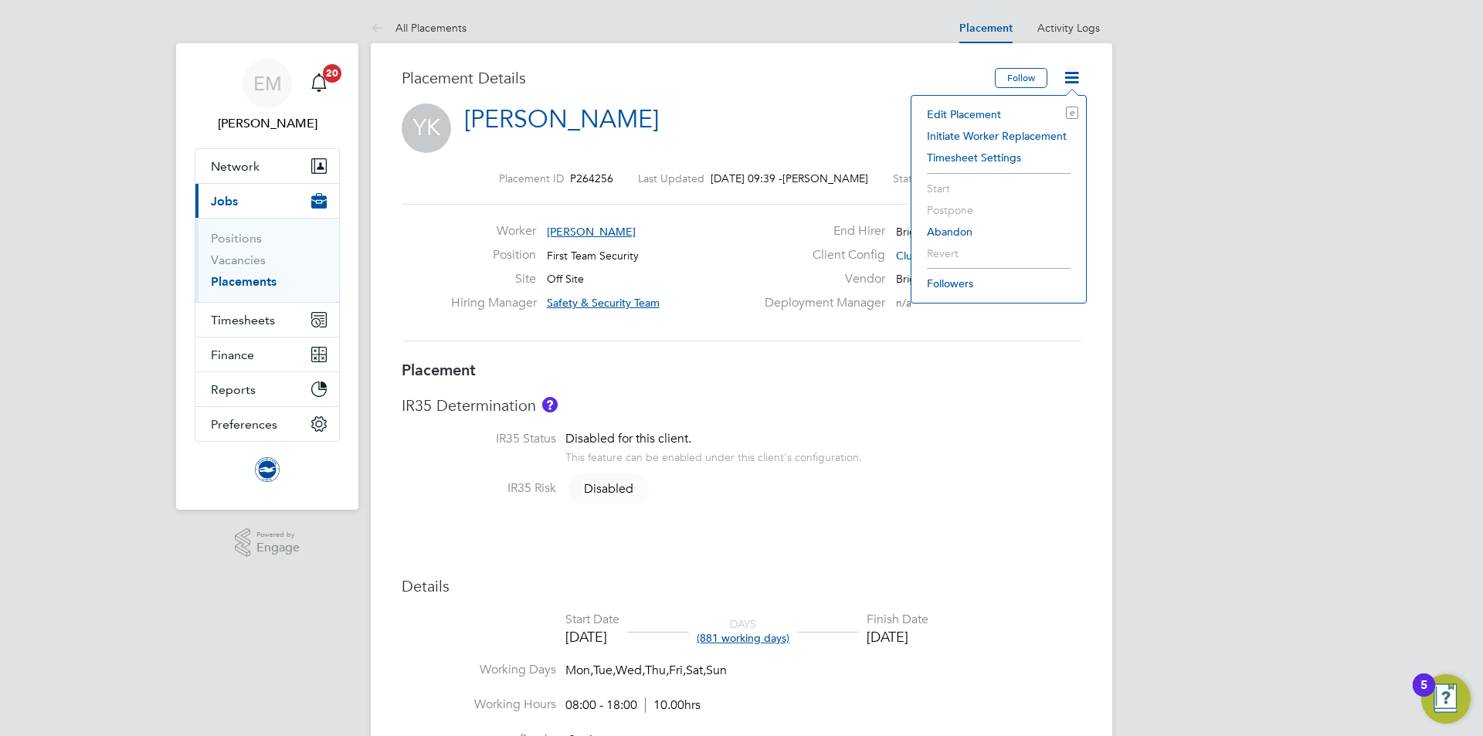
click at [979, 110] on li "Edit Placement e" at bounding box center [998, 115] width 159 height 22
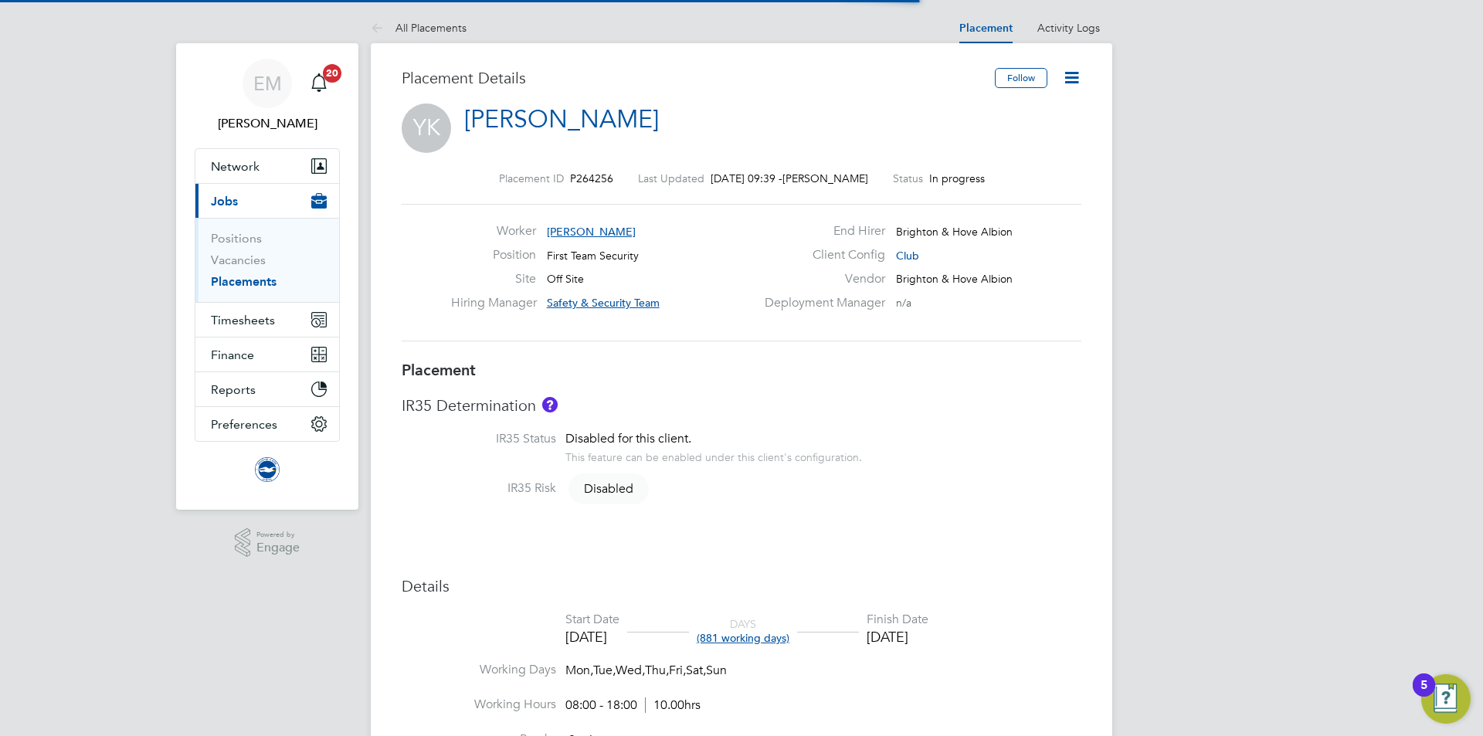
scroll to position [8, 8]
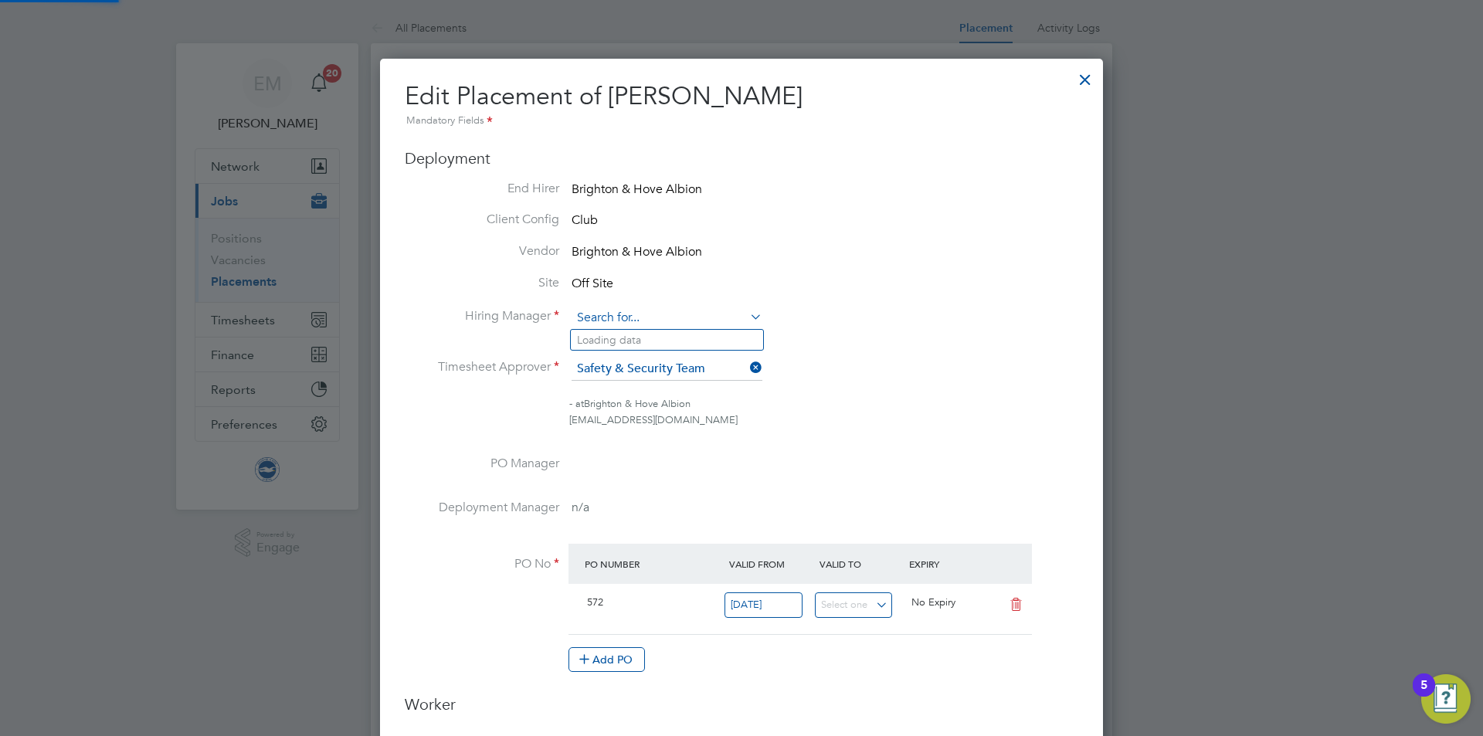
click at [686, 310] on input at bounding box center [667, 318] width 191 height 23
click at [667, 307] on input "ade morr" at bounding box center [667, 318] width 191 height 23
type input "ade morr"
click at [895, 250] on li "Vendor Brighton & Hove Albion" at bounding box center [742, 252] width 674 height 19
click at [654, 324] on input at bounding box center [667, 318] width 191 height 23
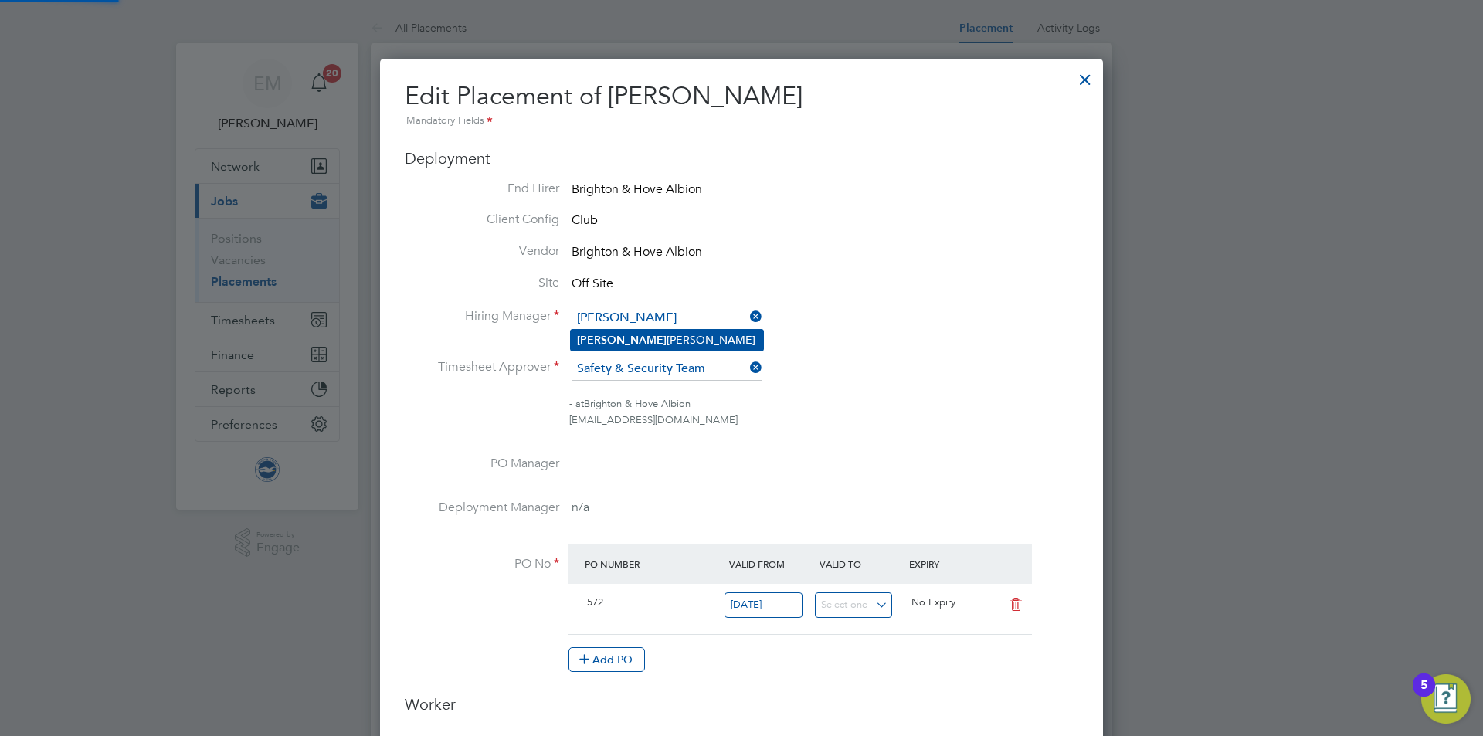
click at [662, 345] on li "Adrian Morris" at bounding box center [667, 340] width 192 height 21
type input "Adrian Morris"
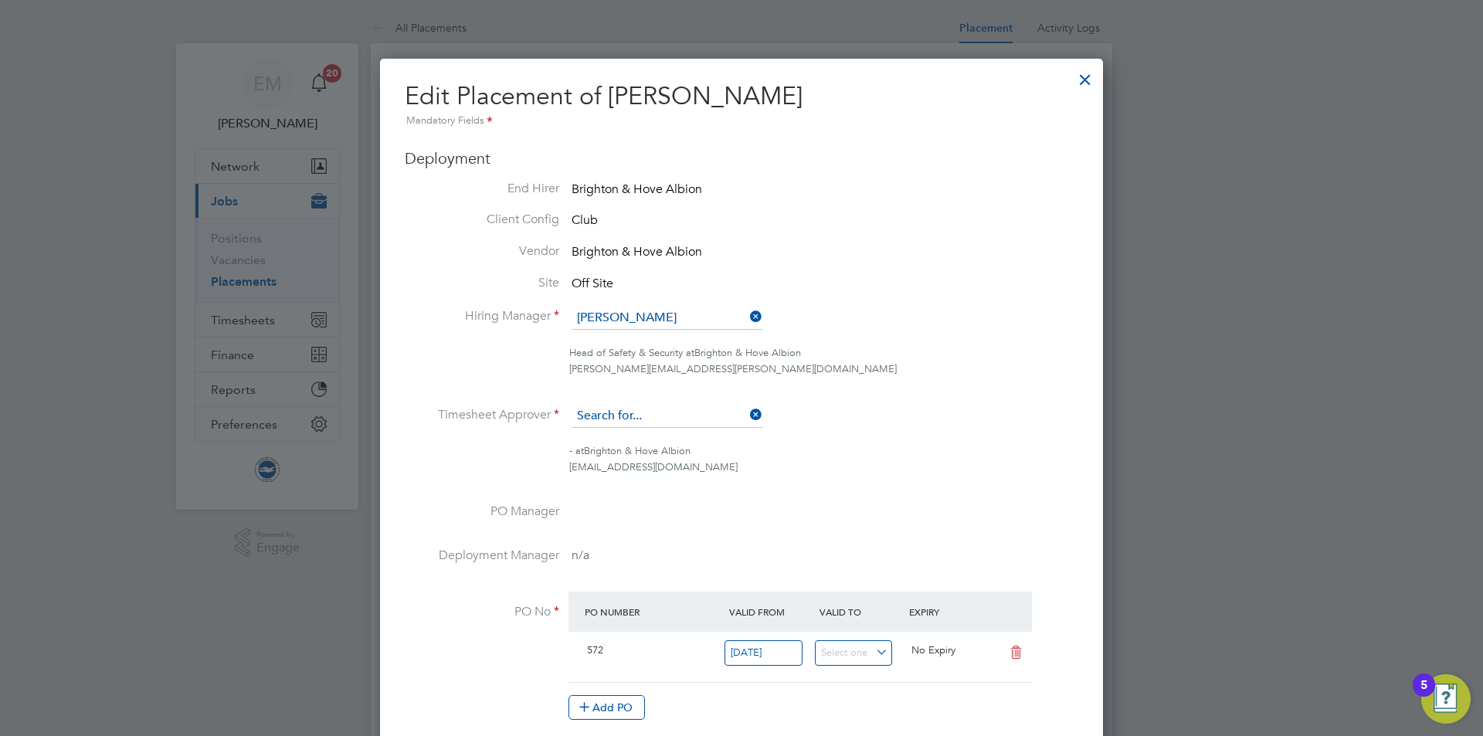
click at [671, 407] on input at bounding box center [667, 416] width 191 height 23
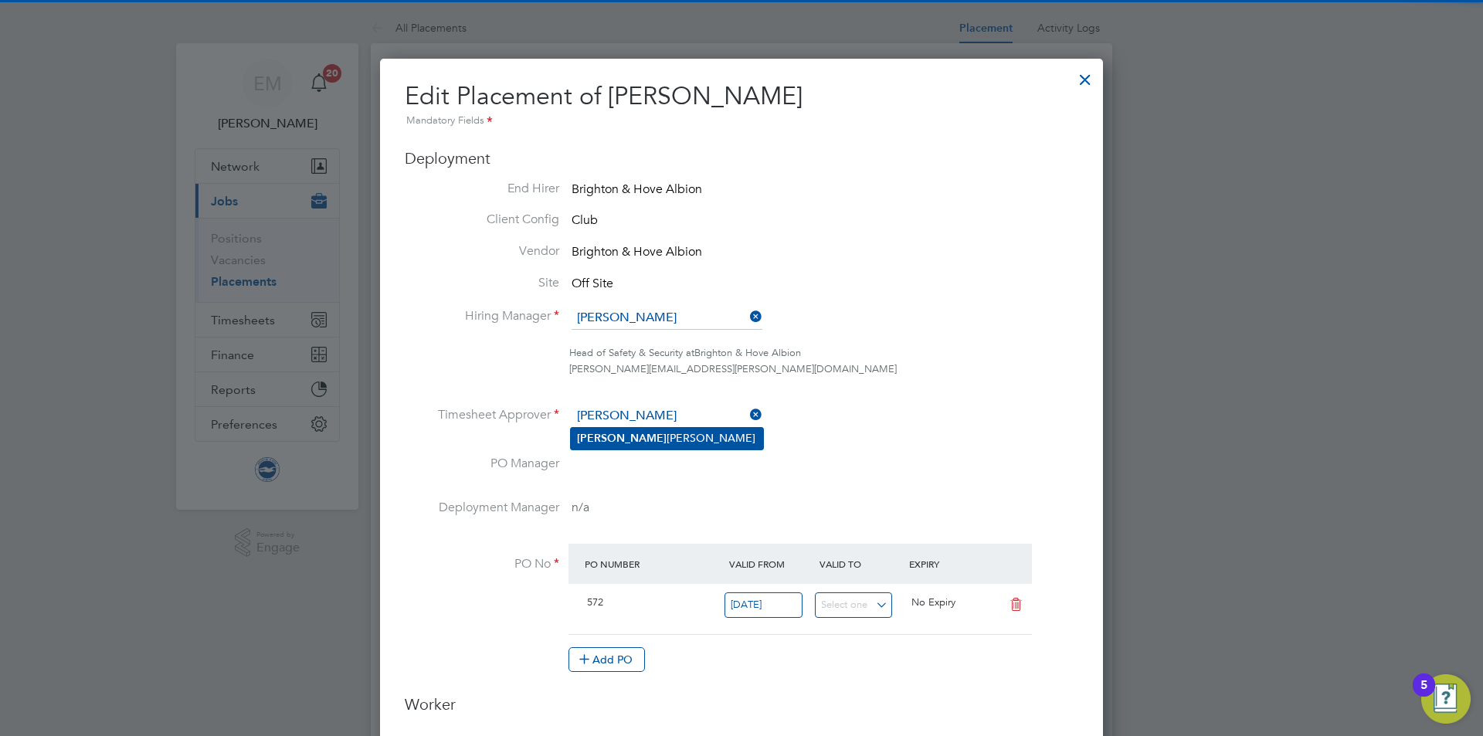
click at [632, 438] on li "Adrian Morris" at bounding box center [667, 438] width 192 height 21
type input "Adrian Morris"
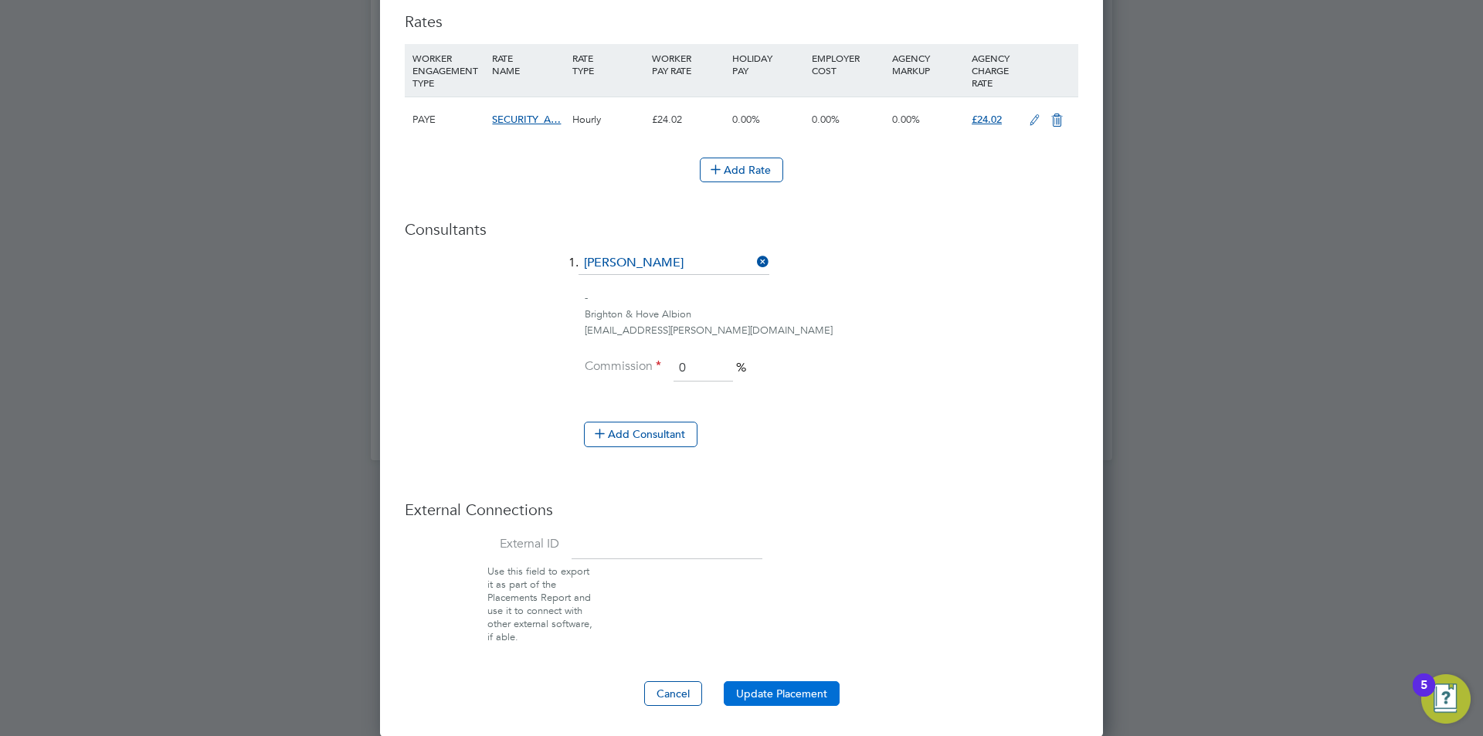
click at [800, 695] on button "Update Placement" at bounding box center [782, 693] width 116 height 25
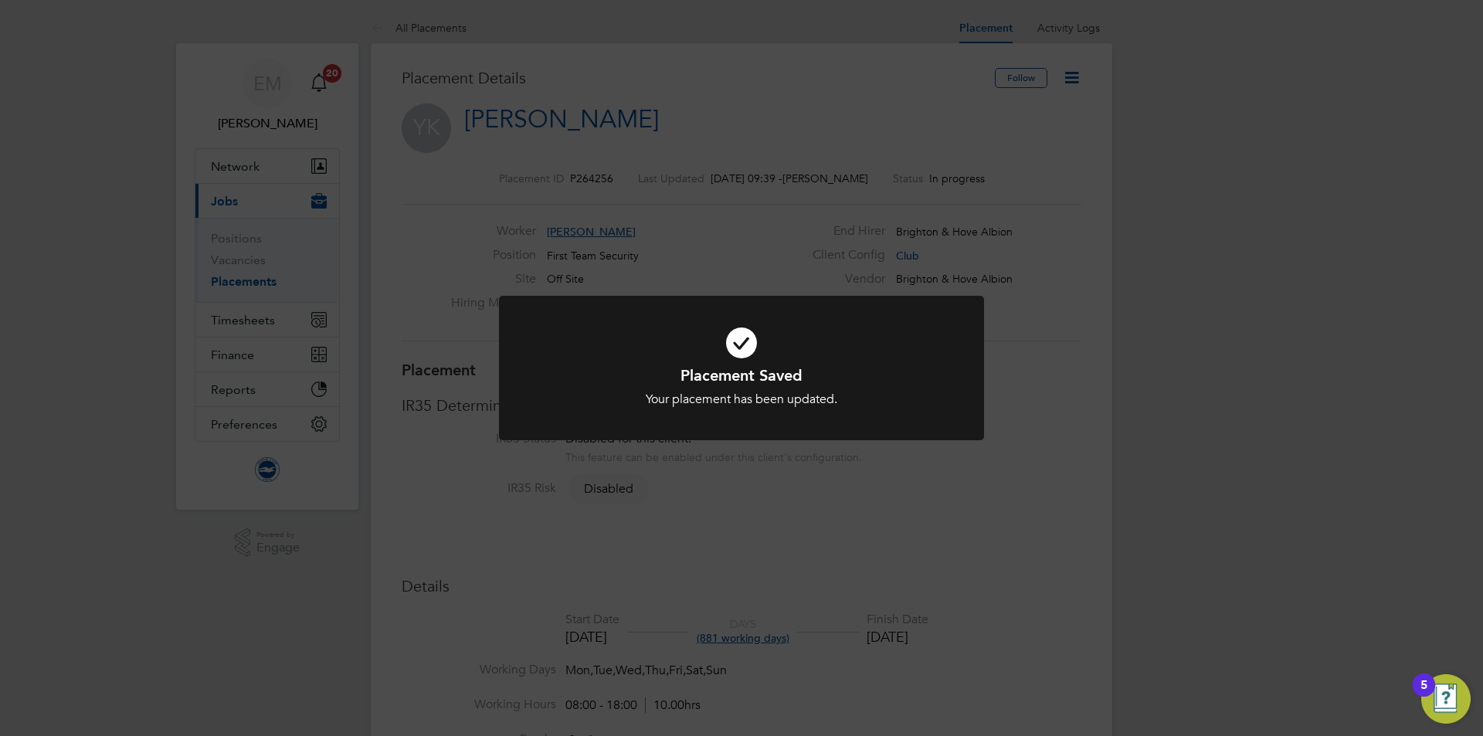
drag, startPoint x: 1028, startPoint y: 468, endPoint x: 1039, endPoint y: 452, distance: 19.5
click at [1031, 461] on div "Placement Saved Your placement has been updated. Cancel Okay" at bounding box center [741, 368] width 1483 height 736
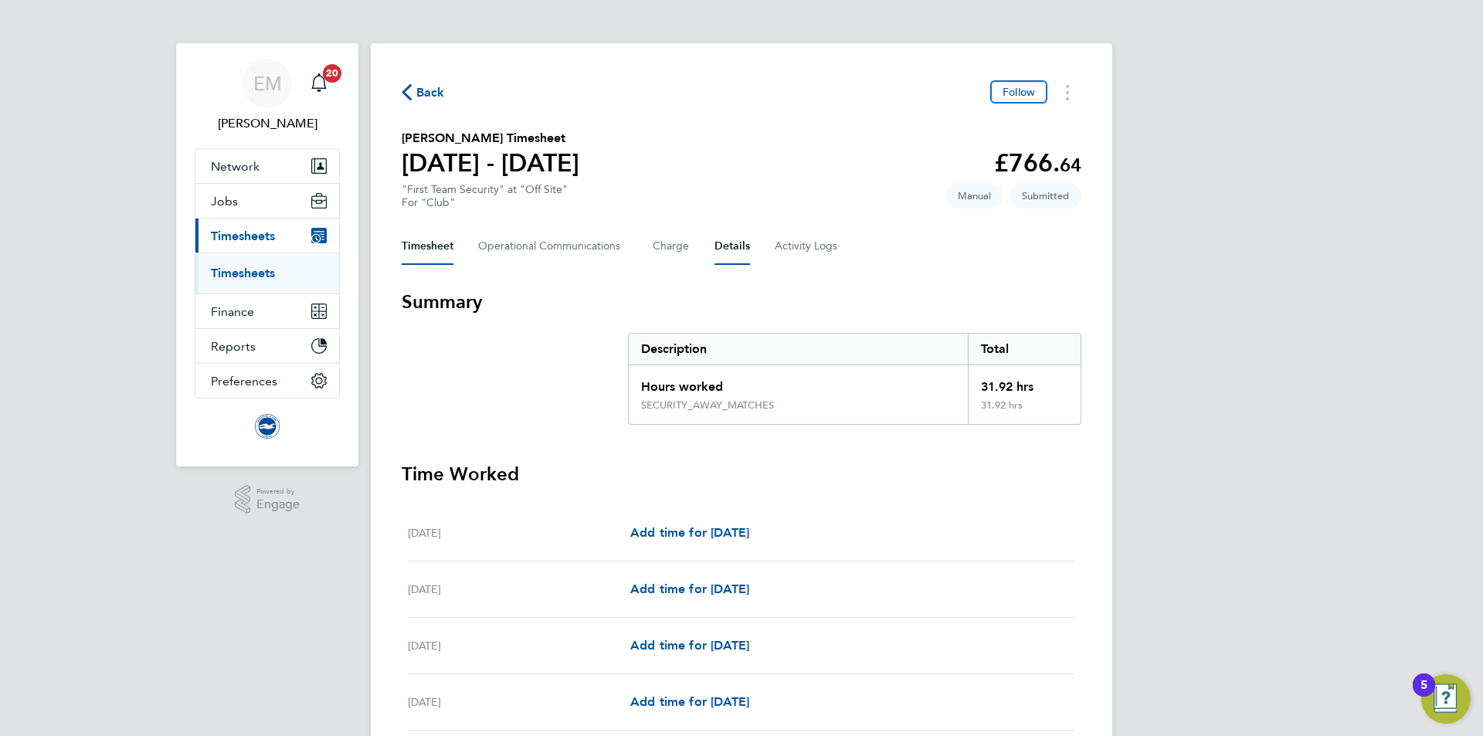
click at [728, 249] on button "Details" at bounding box center [733, 246] width 36 height 37
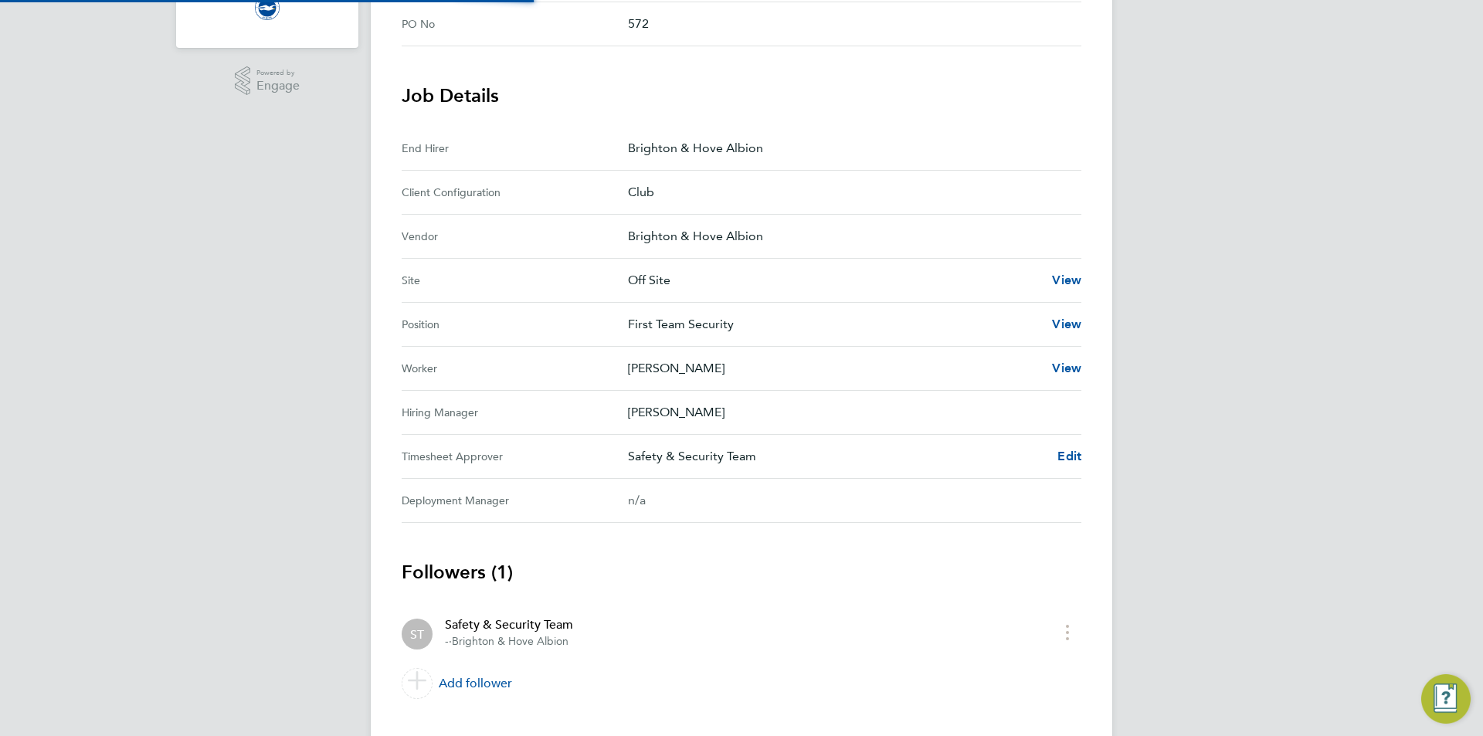
scroll to position [450, 0]
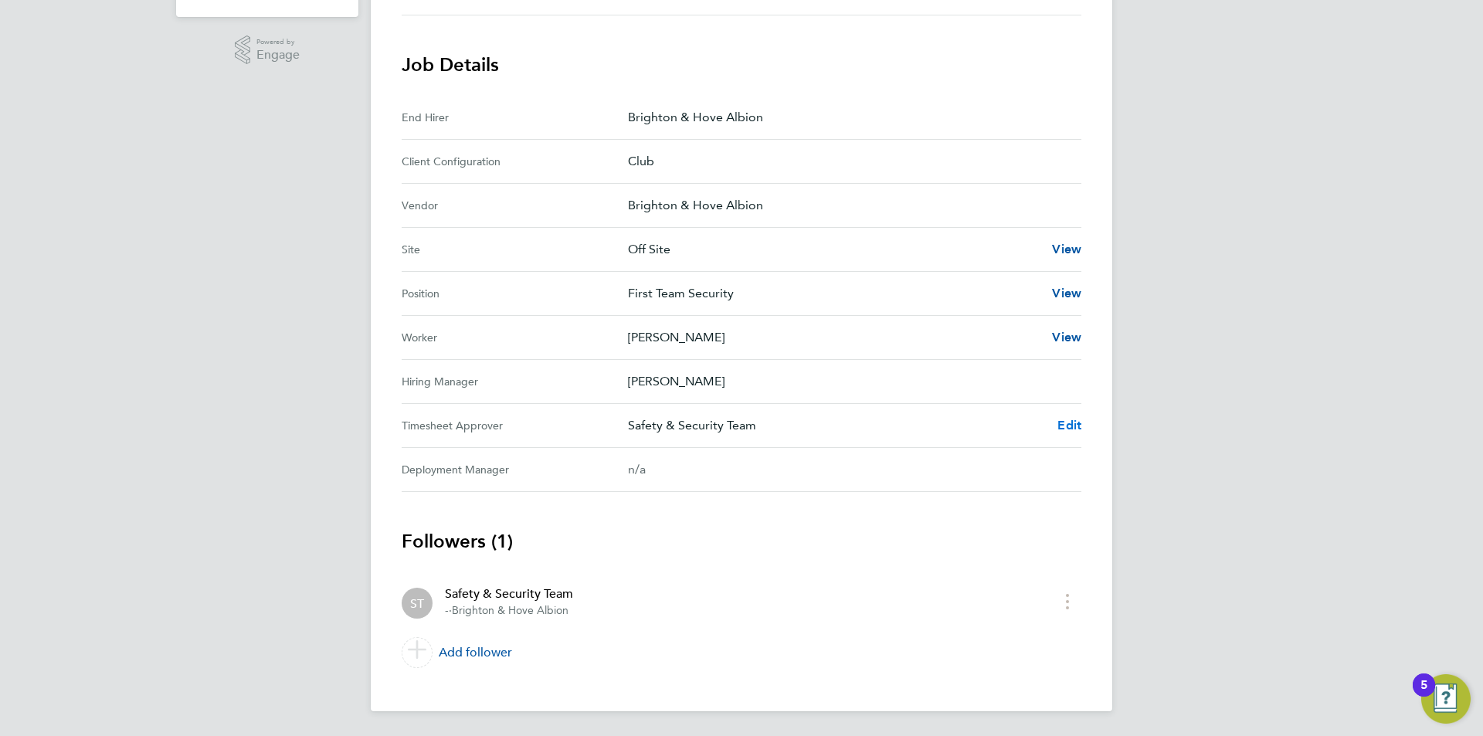
click at [1059, 427] on span "Edit" at bounding box center [1070, 425] width 24 height 15
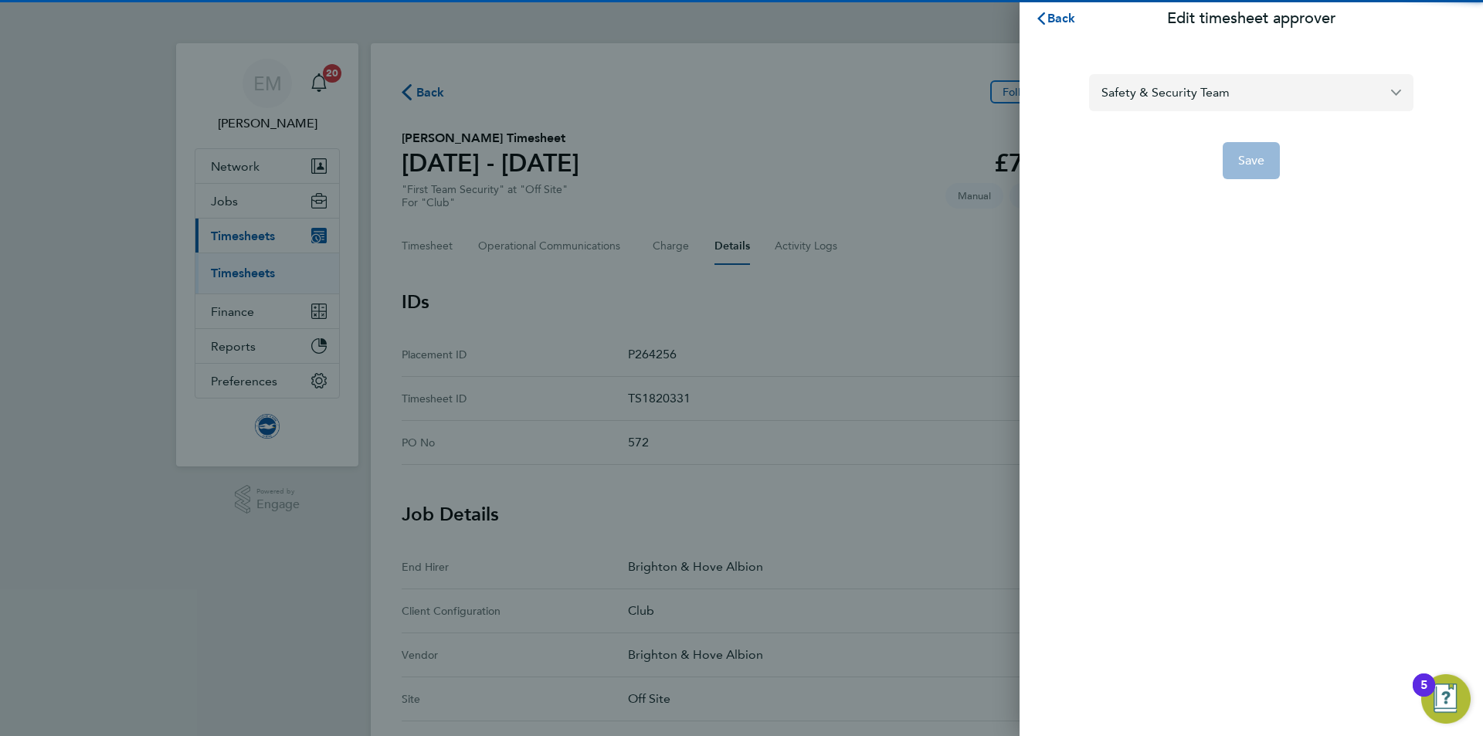
click at [1166, 100] on input "Safety & Security Team" at bounding box center [1251, 92] width 324 height 36
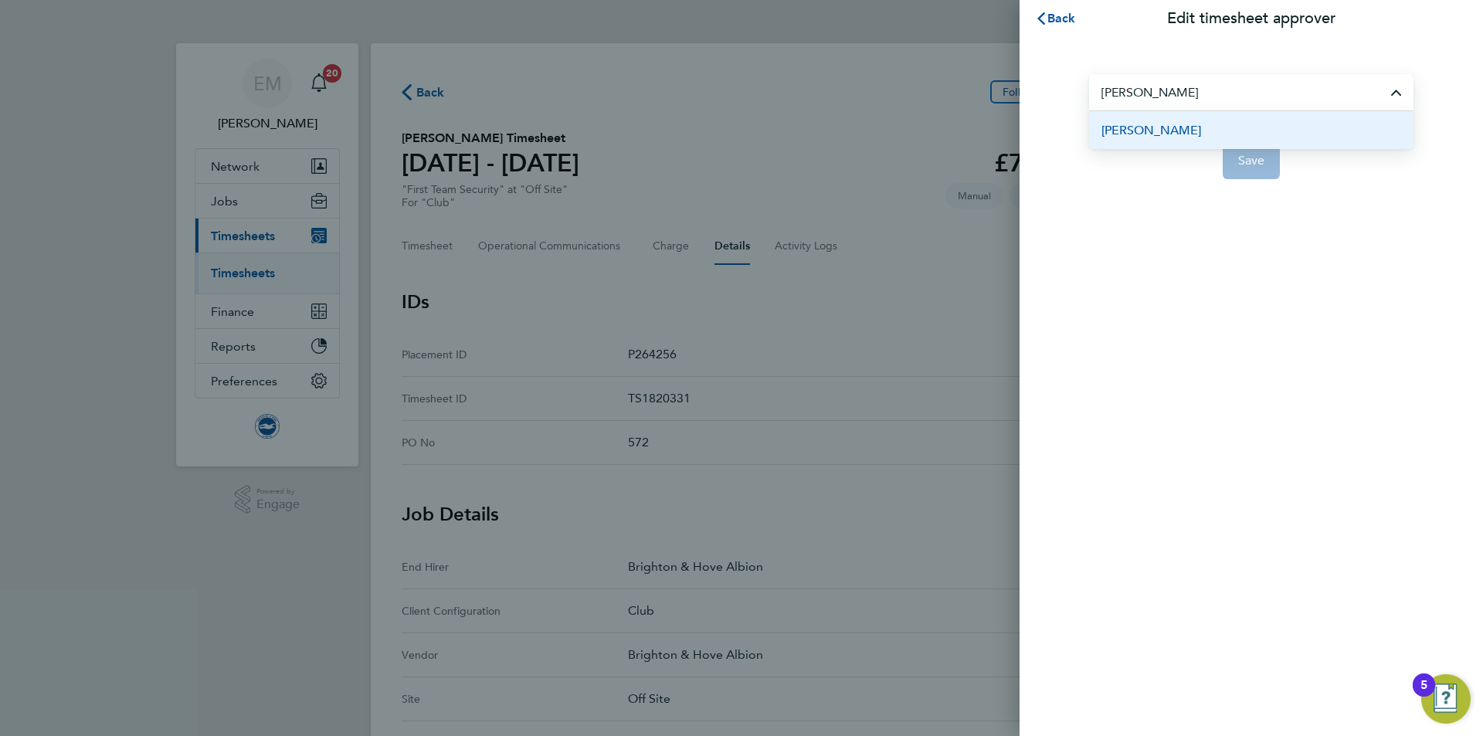
click at [1181, 127] on li "Adrian Morris" at bounding box center [1251, 130] width 324 height 38
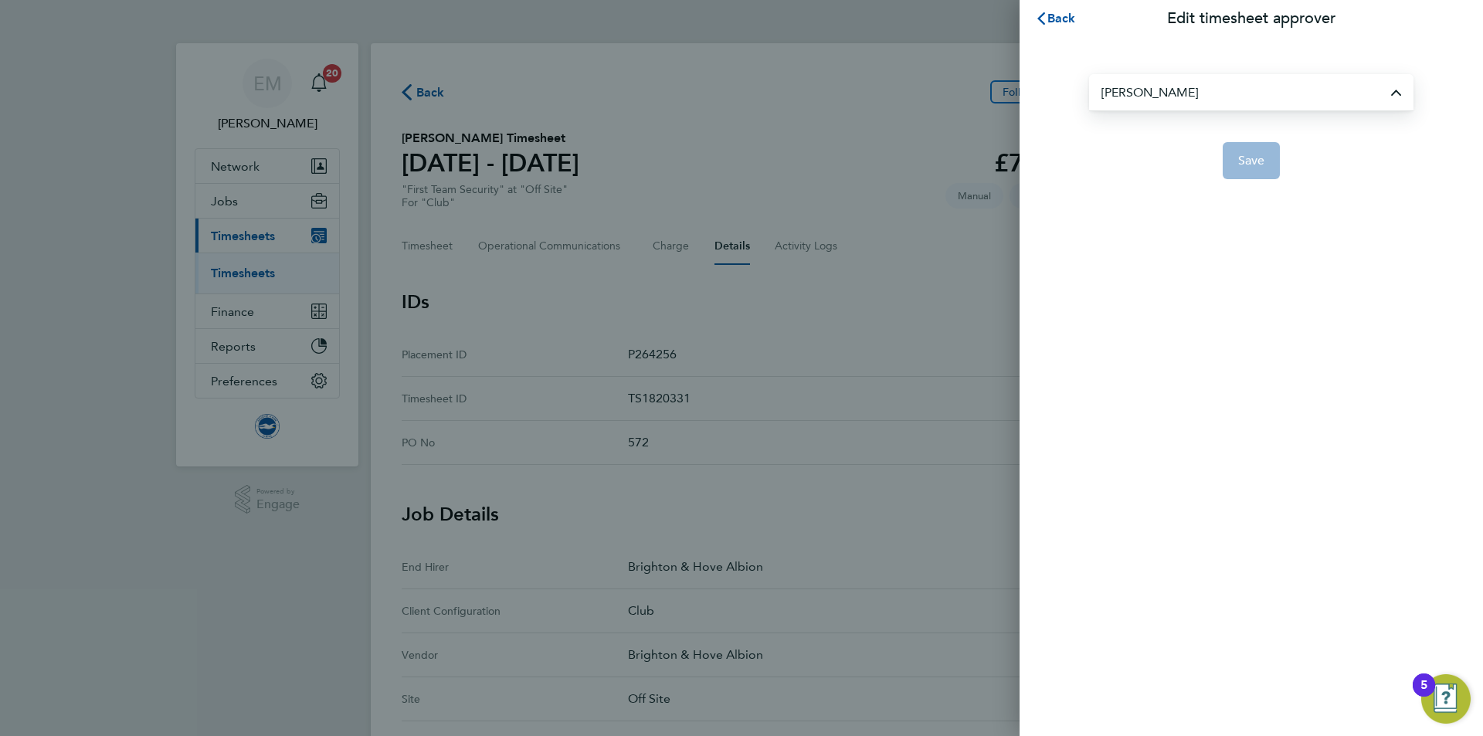
type input "Adrian Morris"
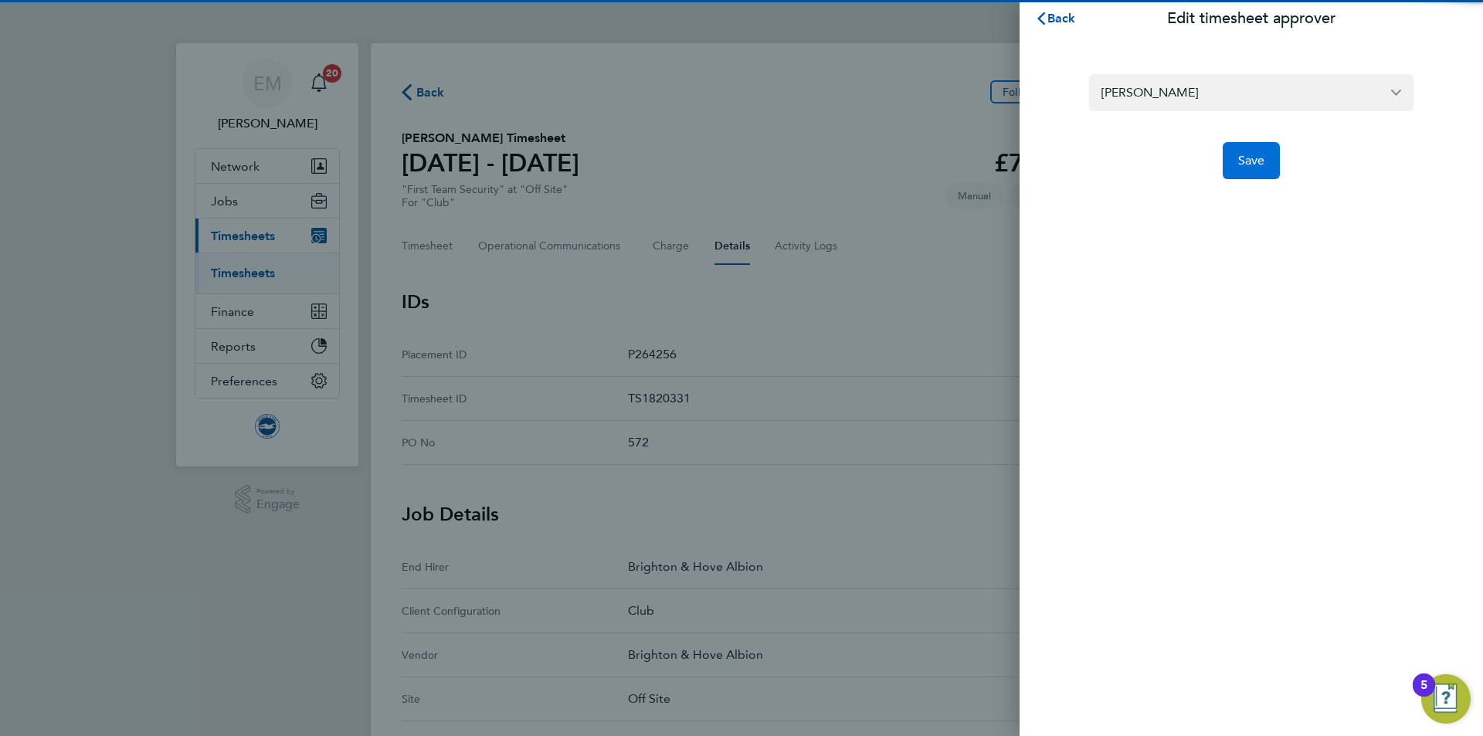
click at [1261, 156] on span "Save" at bounding box center [1251, 160] width 27 height 15
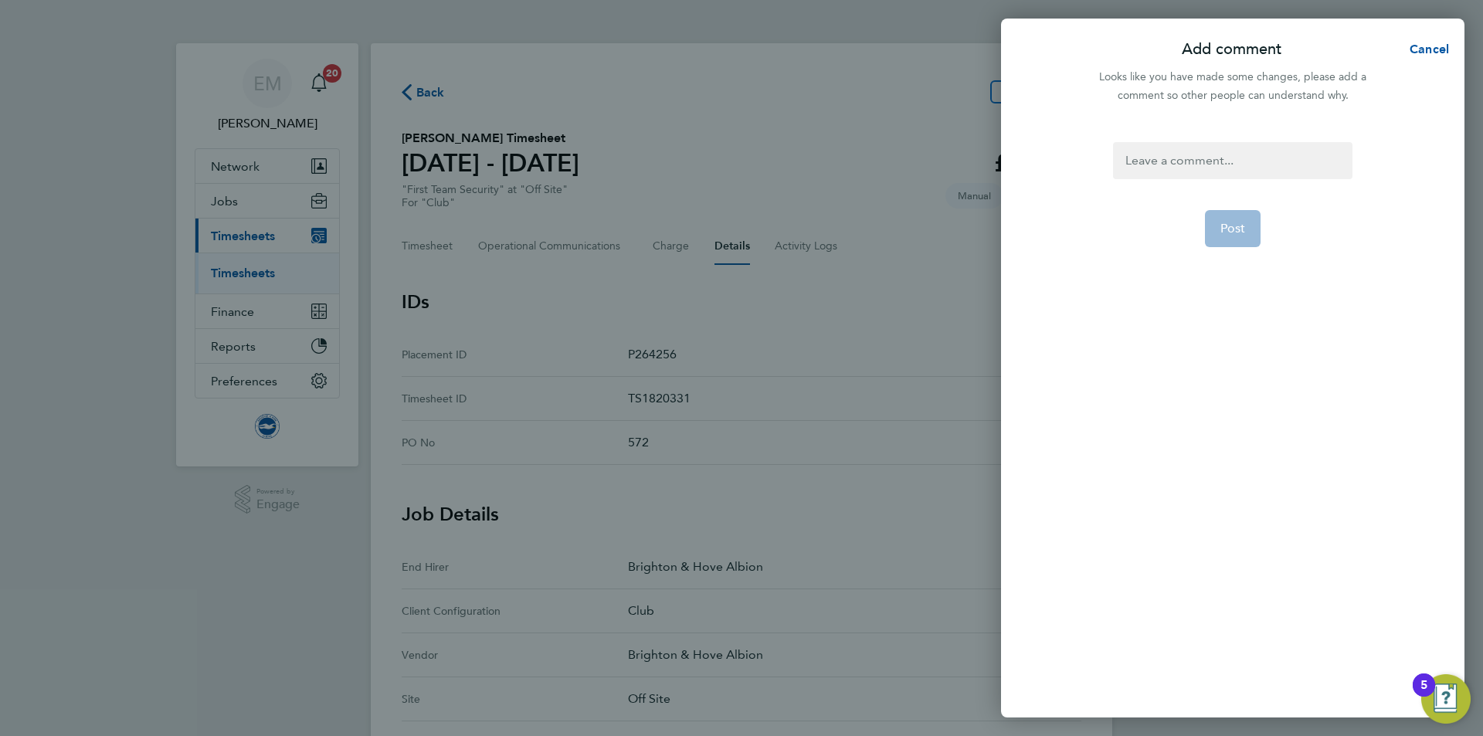
click at [1199, 167] on div at bounding box center [1232, 160] width 239 height 37
click at [1200, 162] on div at bounding box center [1232, 160] width 239 height 37
click at [1248, 242] on button "Post" at bounding box center [1233, 247] width 56 height 37
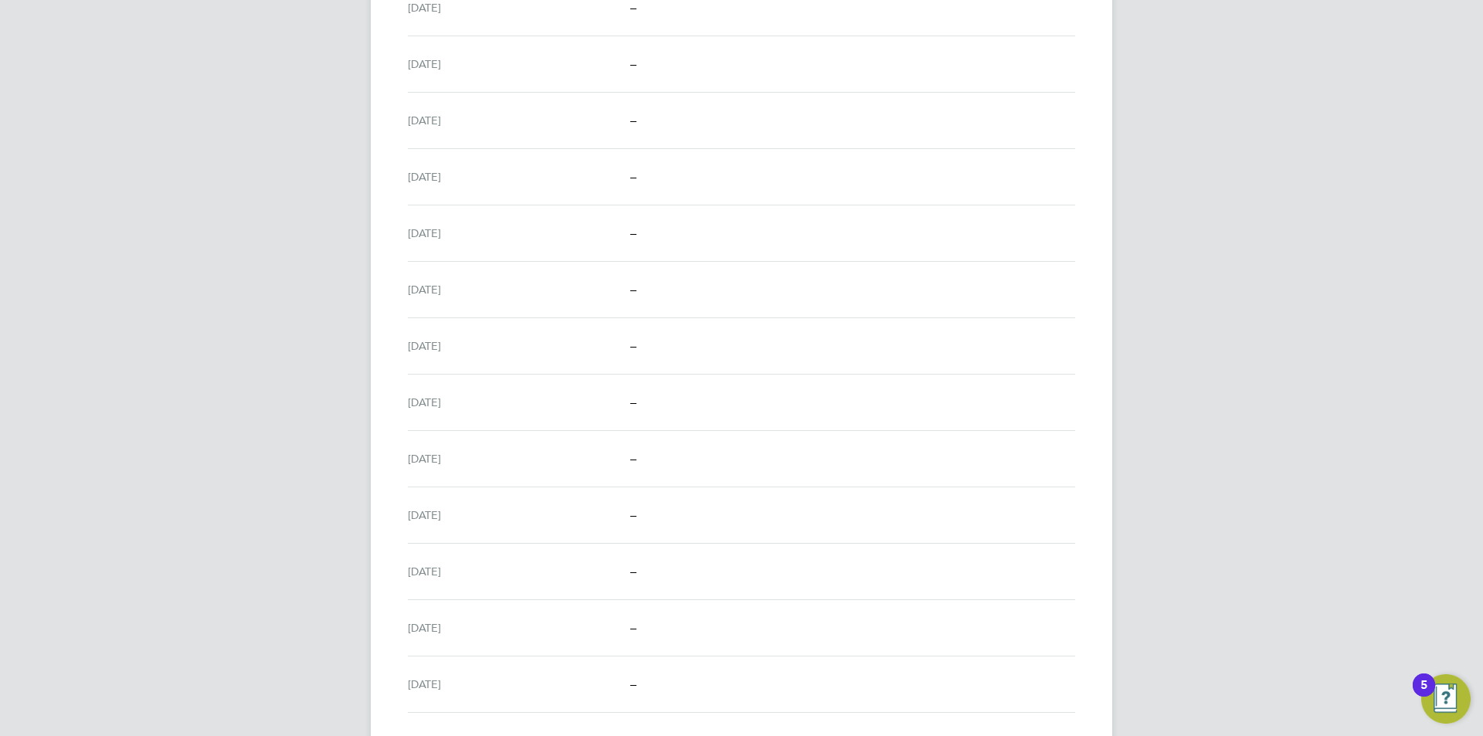
scroll to position [457, 0]
